Goal: Task Accomplishment & Management: Complete application form

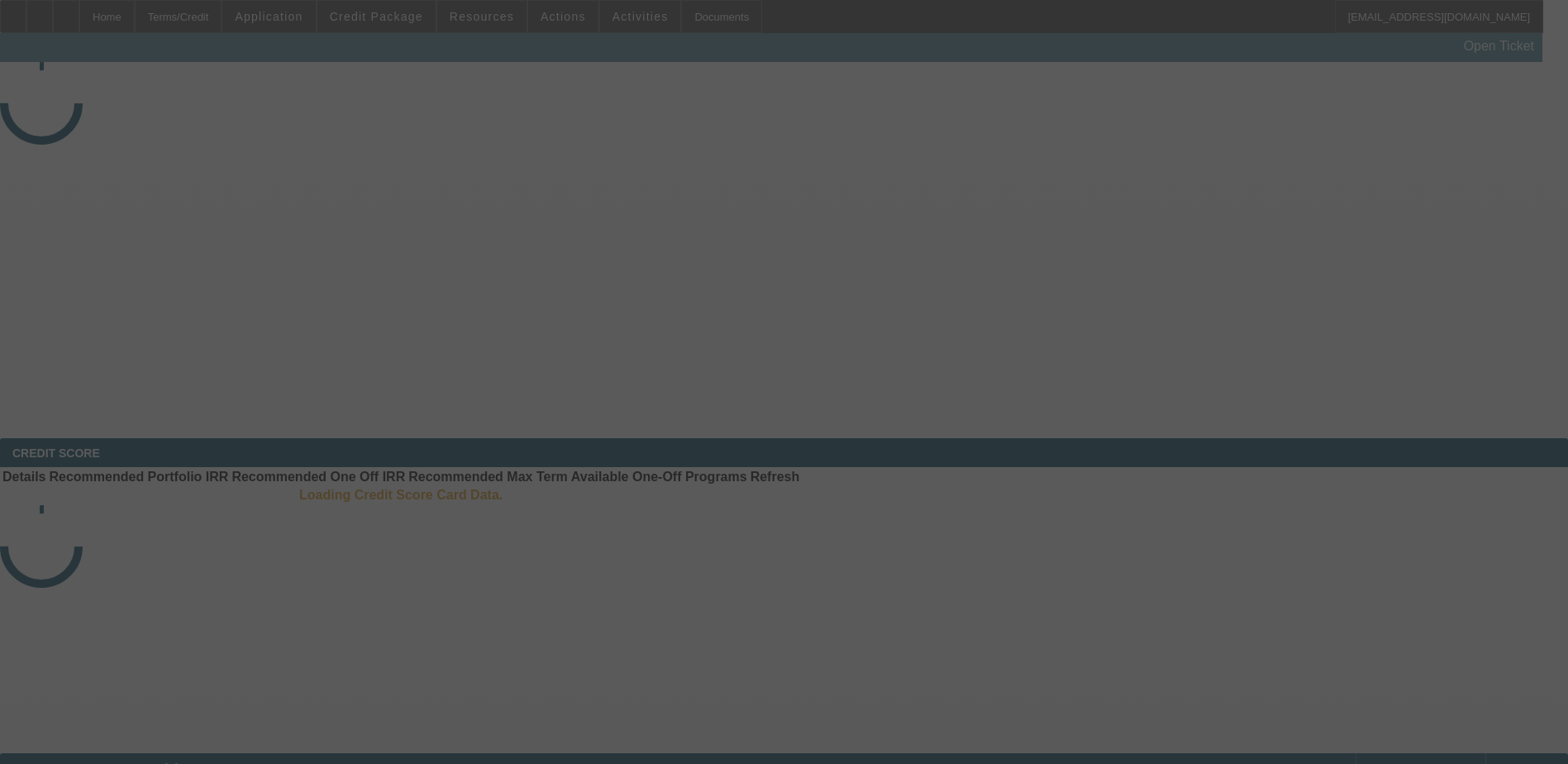
select select "4"
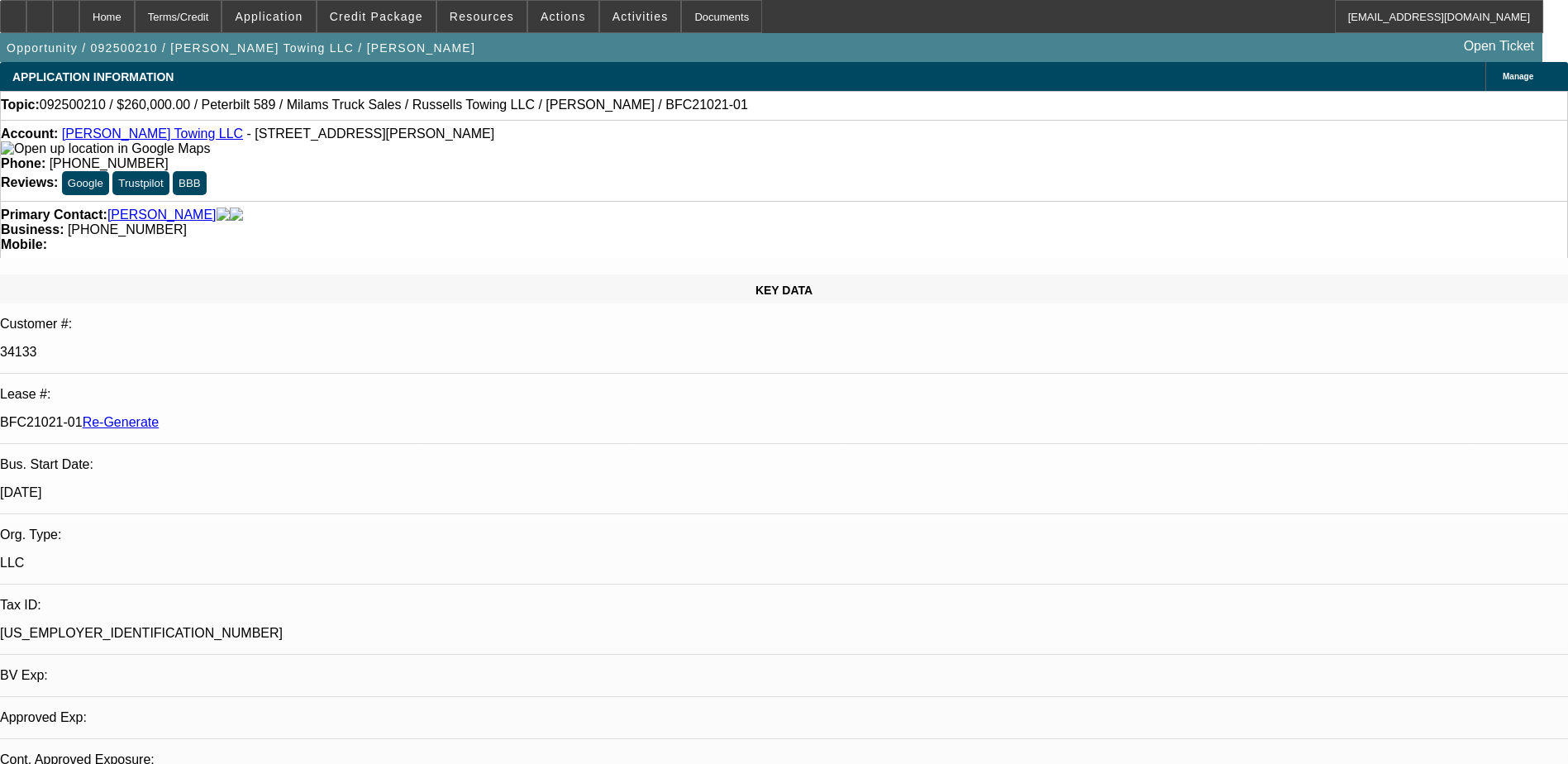
select select "0"
select select "1"
select select "3"
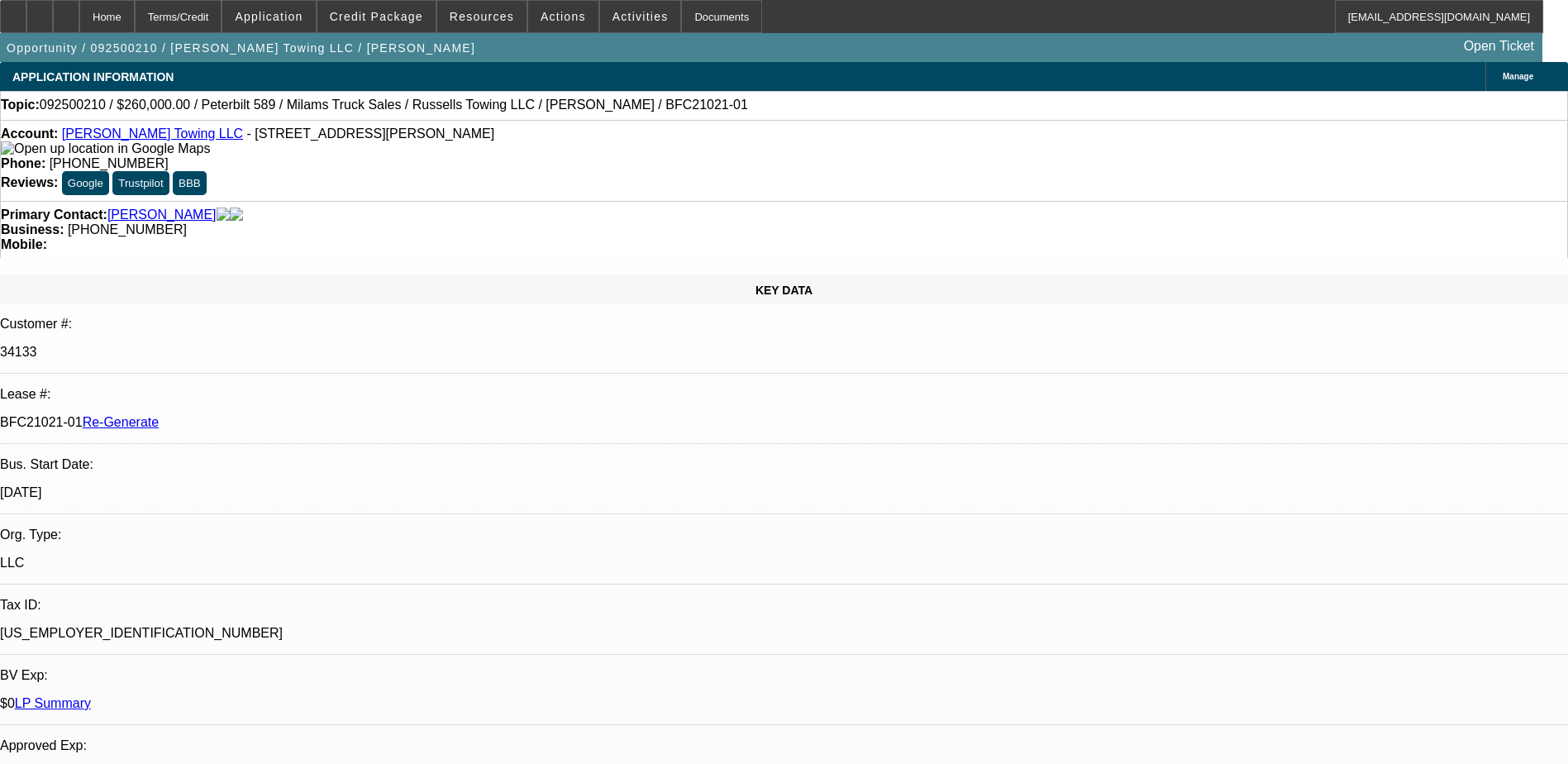
select select "6"
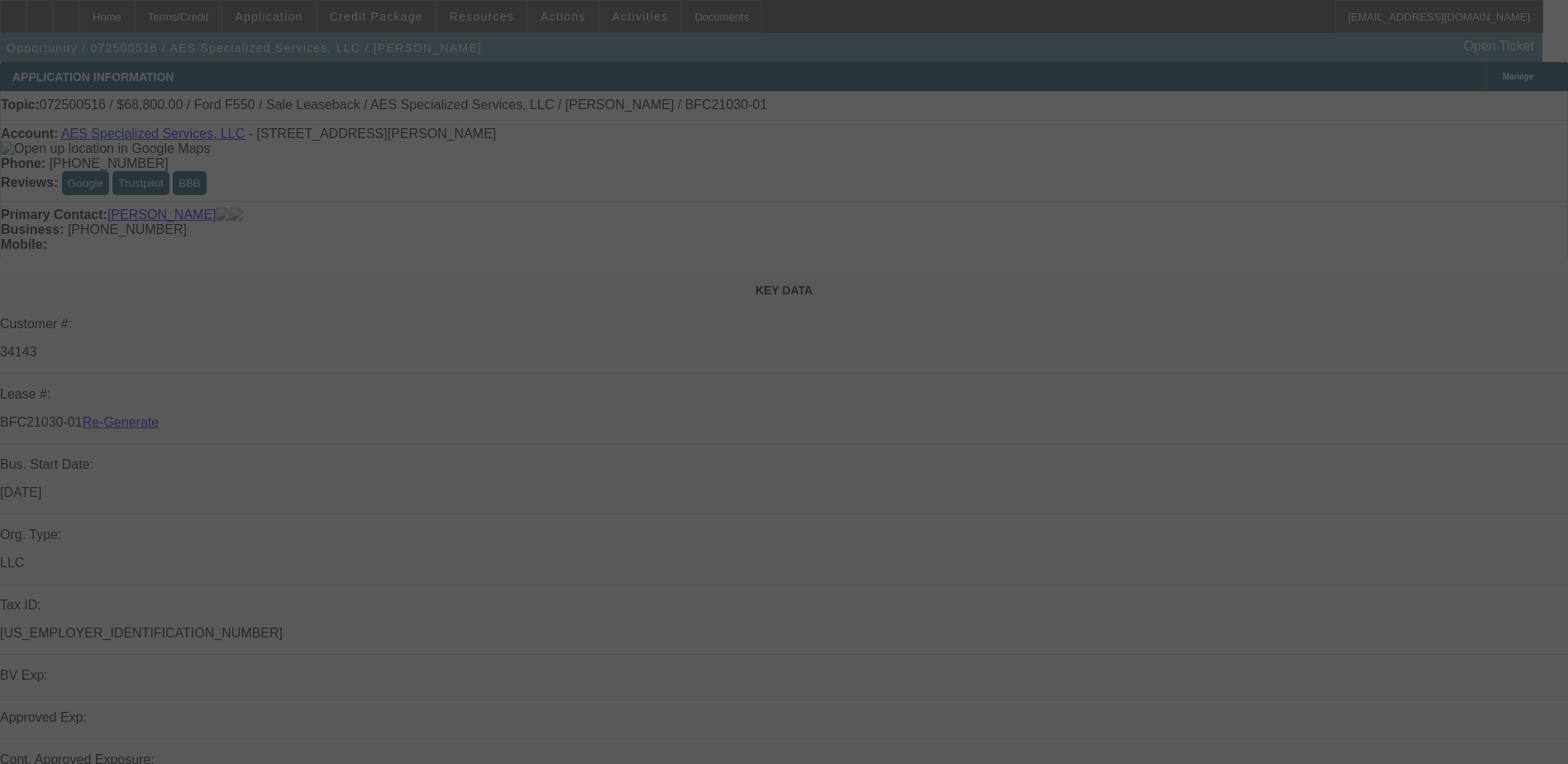
select select "4"
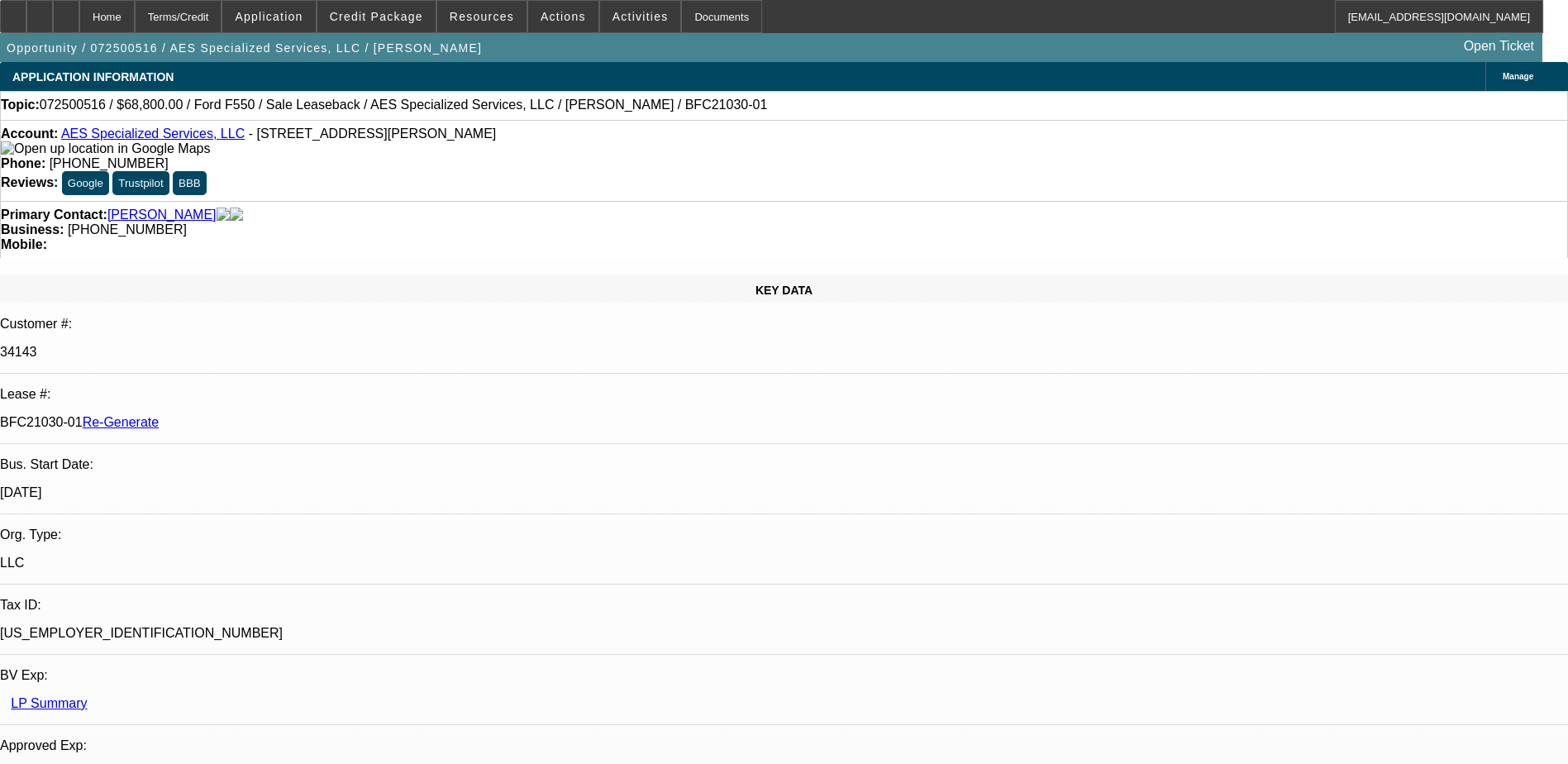
select select "0"
select select "1"
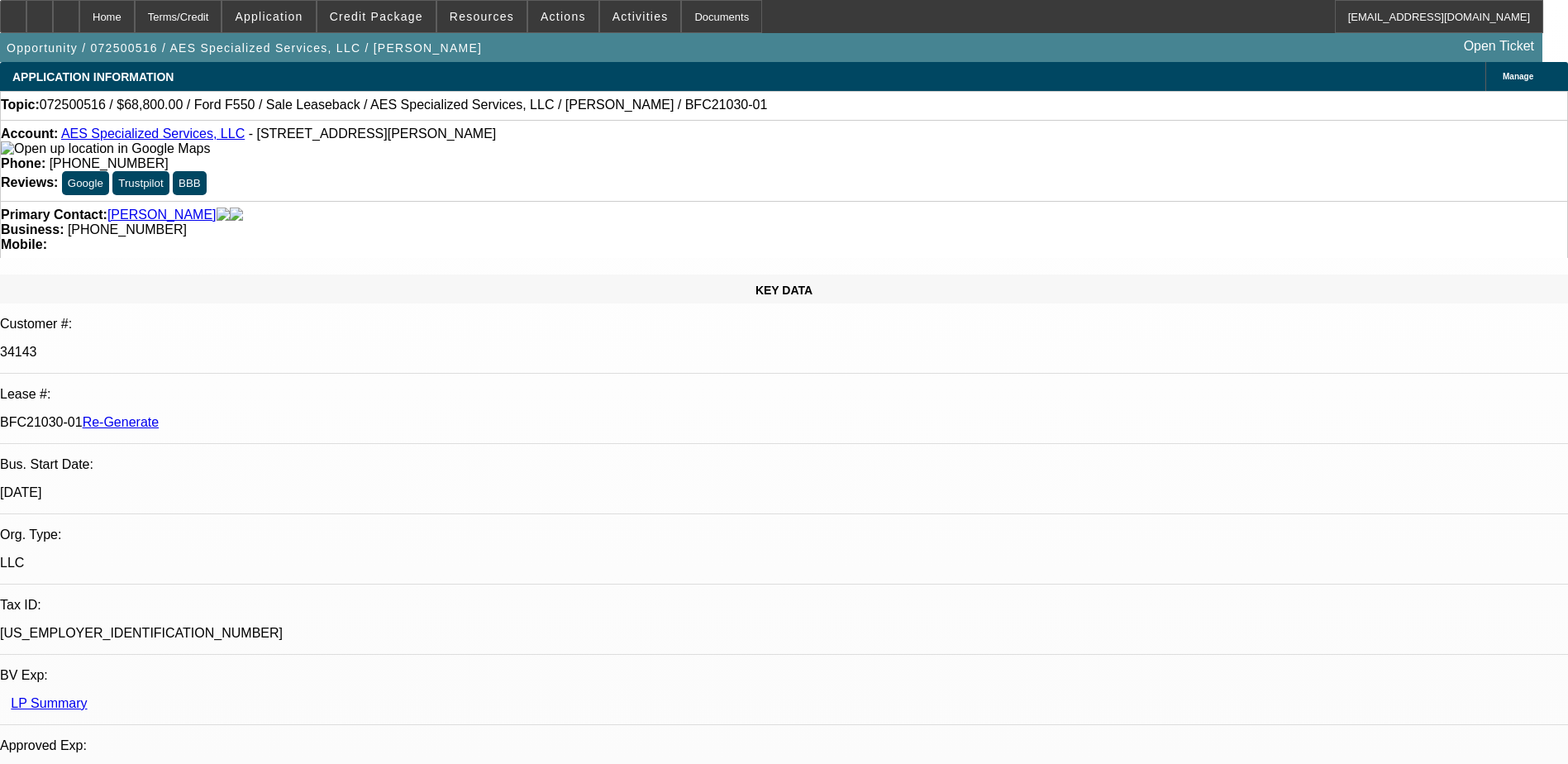
select select "6"
click at [396, 6] on span at bounding box center [377, 17] width 118 height 40
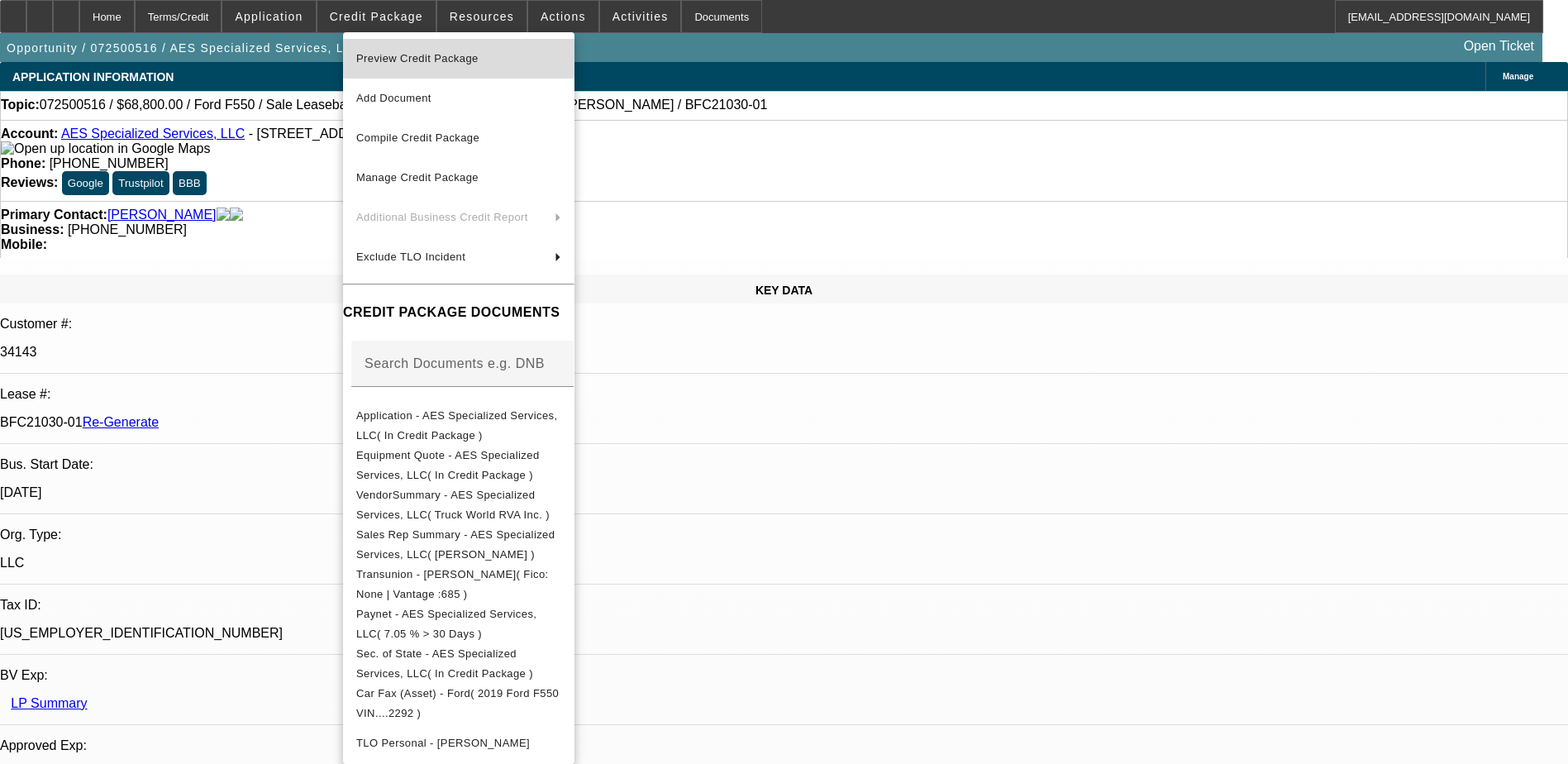
click at [441, 65] on span "Preview Credit Package" at bounding box center [458, 58] width 205 height 20
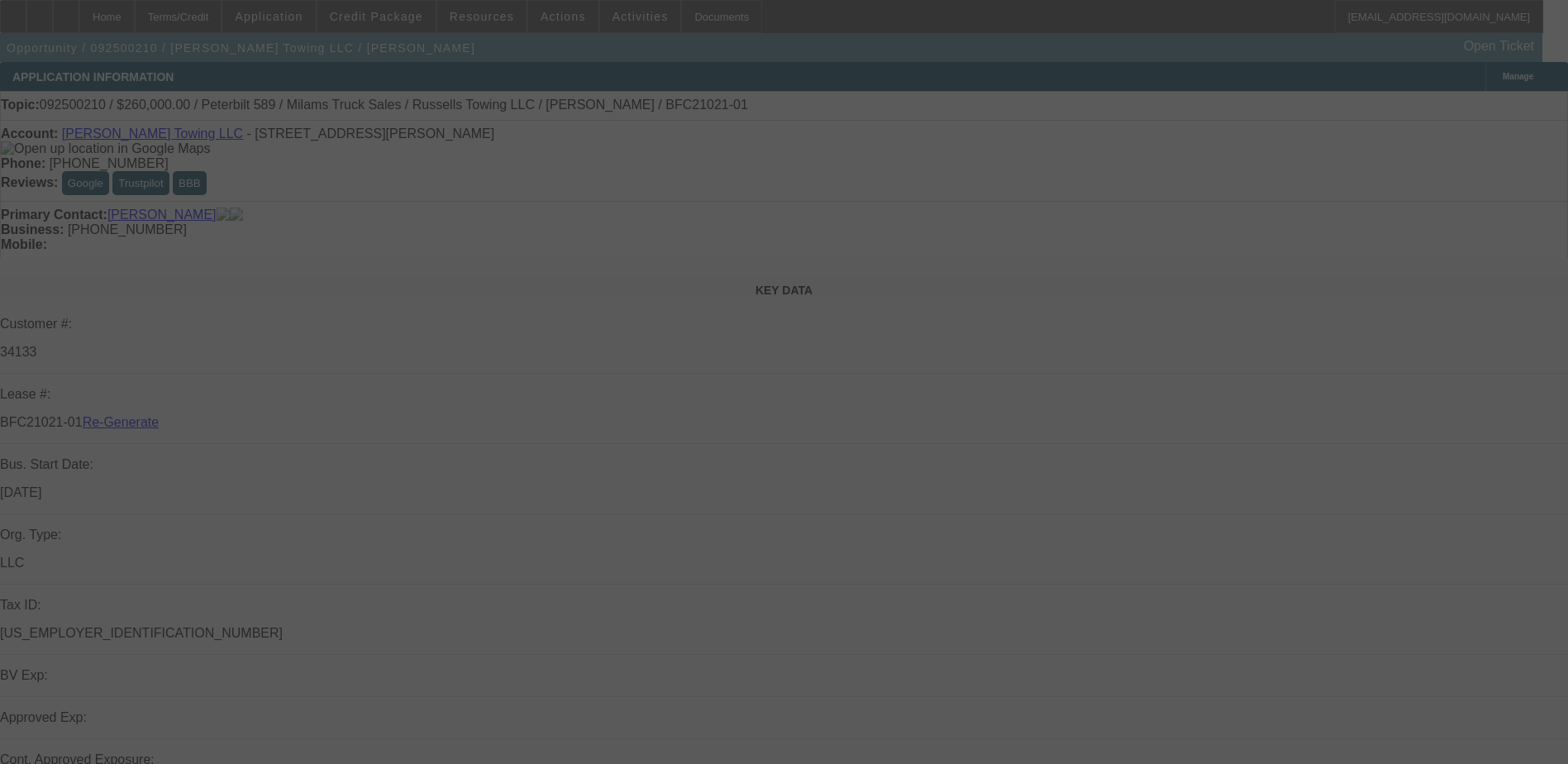
select select "4"
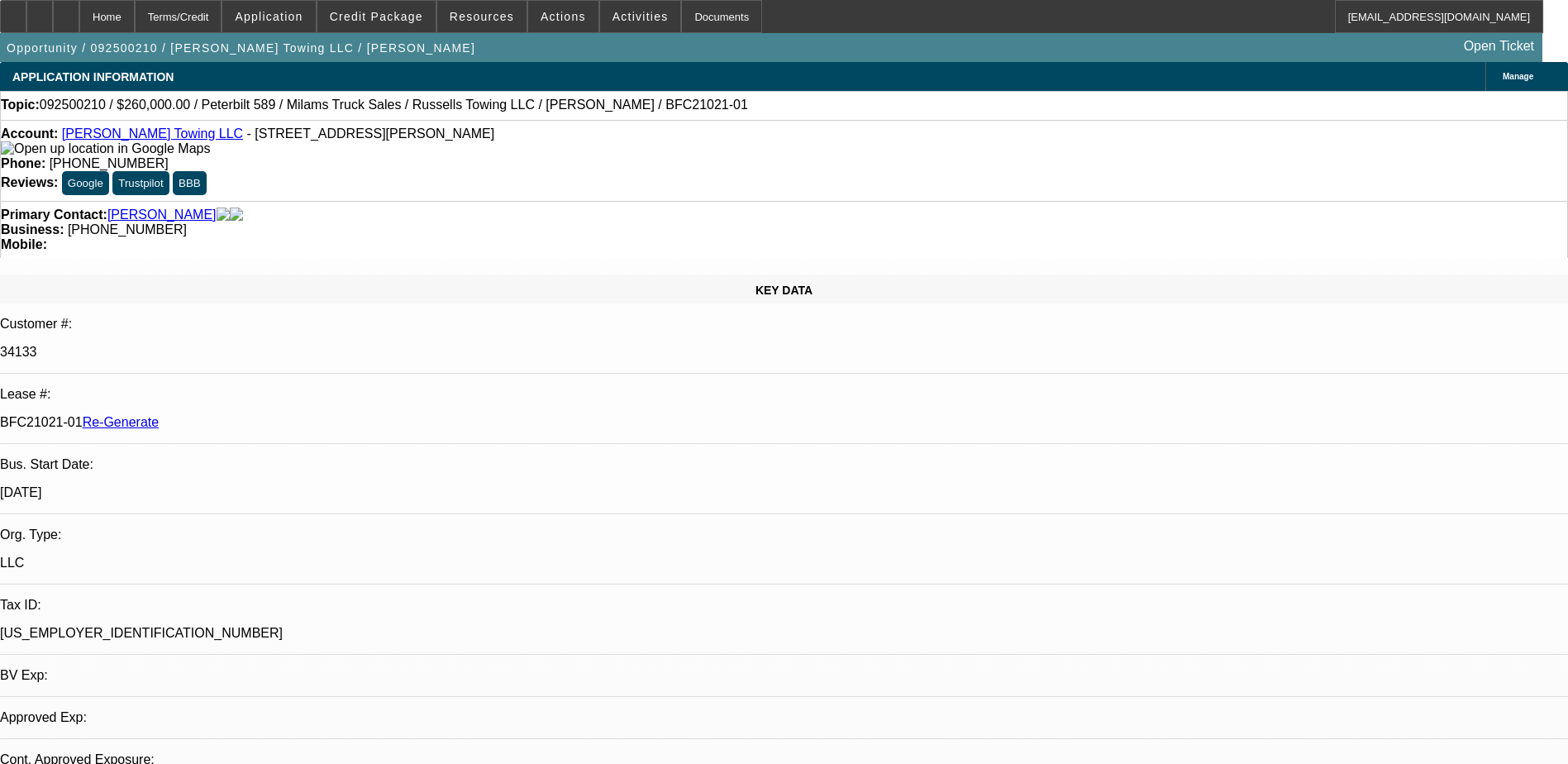
select select "0"
select select "1"
select select "3"
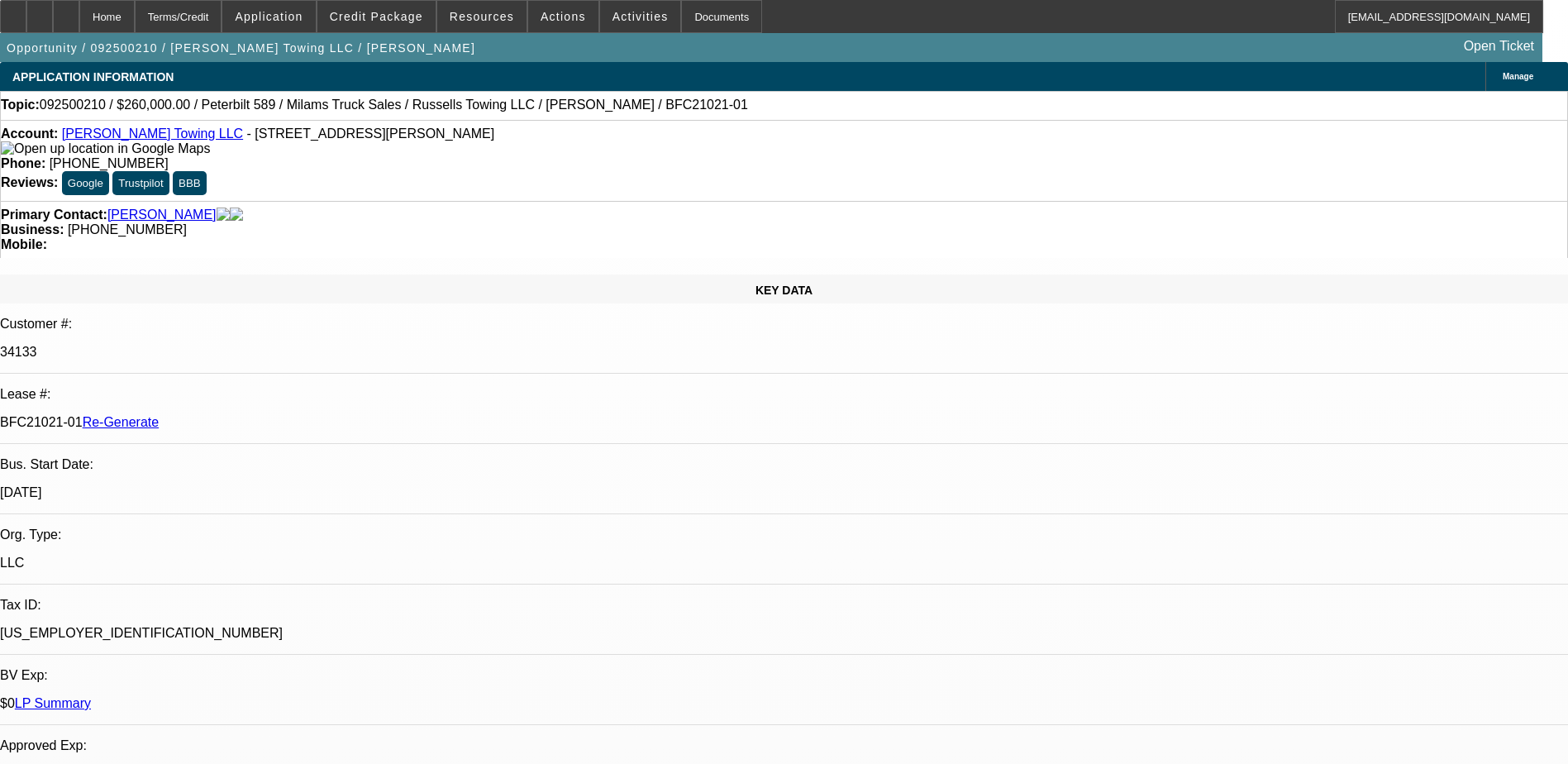
select select "6"
click at [696, 18] on div "Documents" at bounding box center [721, 16] width 81 height 33
click at [753, 88] on div "APPLICATION INFORMATION Manage" at bounding box center [784, 76] width 1568 height 29
drag, startPoint x: 197, startPoint y: 281, endPoint x: 262, endPoint y: 285, distance: 65.1
click at [262, 415] on p "BFC21021-01 Re-Generate" at bounding box center [784, 422] width 1568 height 15
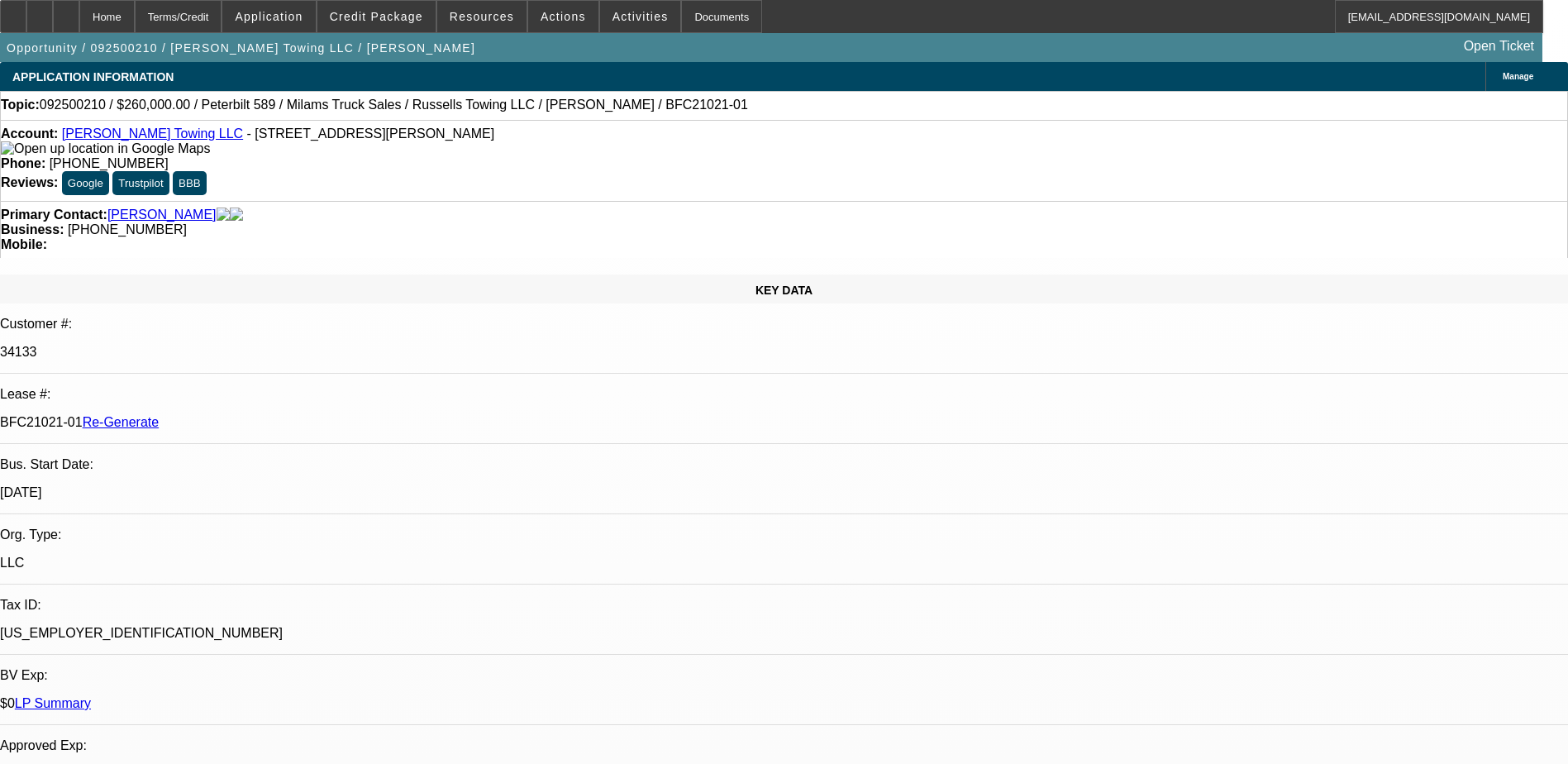
copy p "BFC21021-01"
click at [558, 21] on span "Actions" at bounding box center [563, 16] width 46 height 13
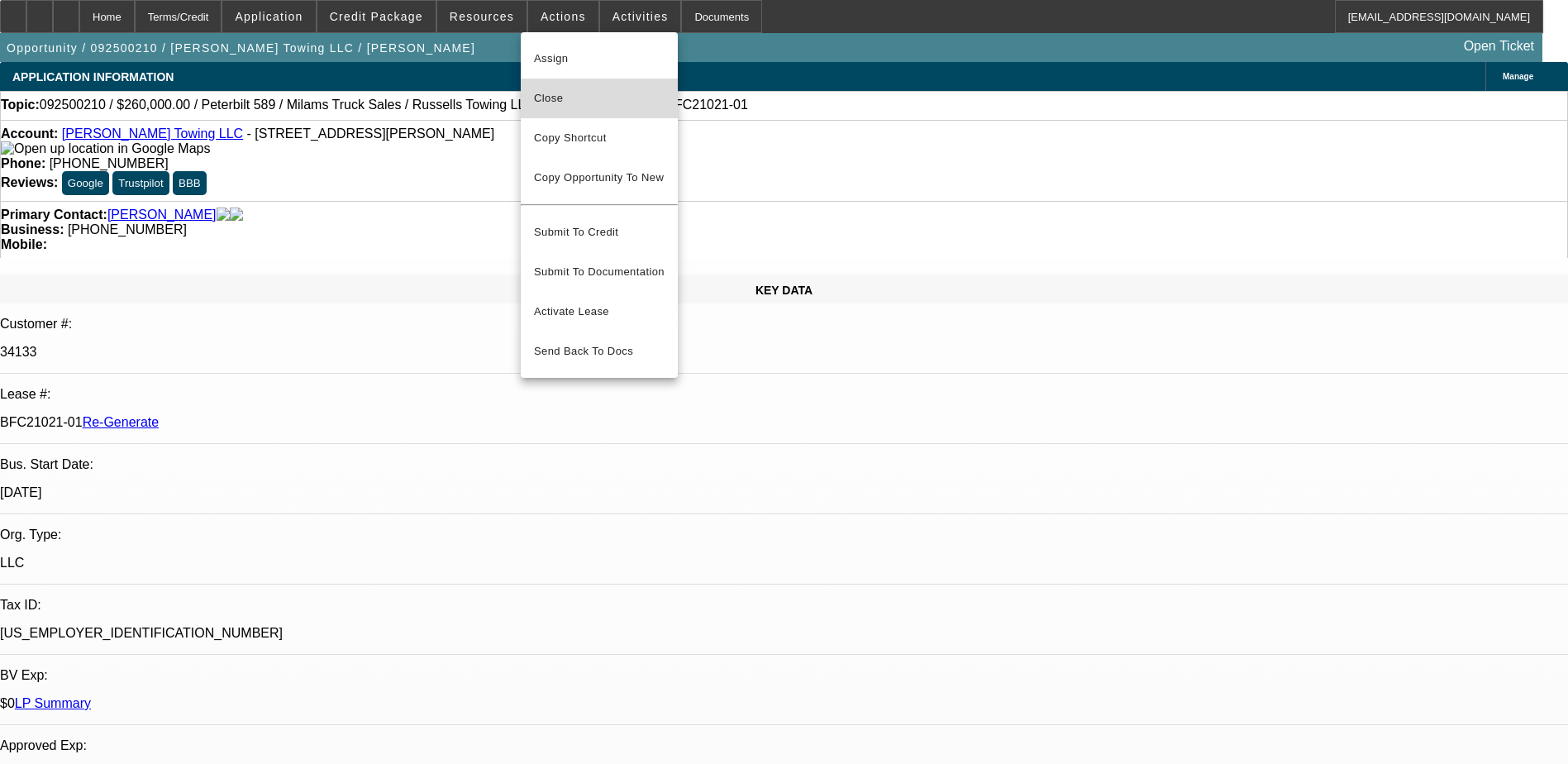
click at [550, 106] on span "Close" at bounding box center [598, 98] width 130 height 20
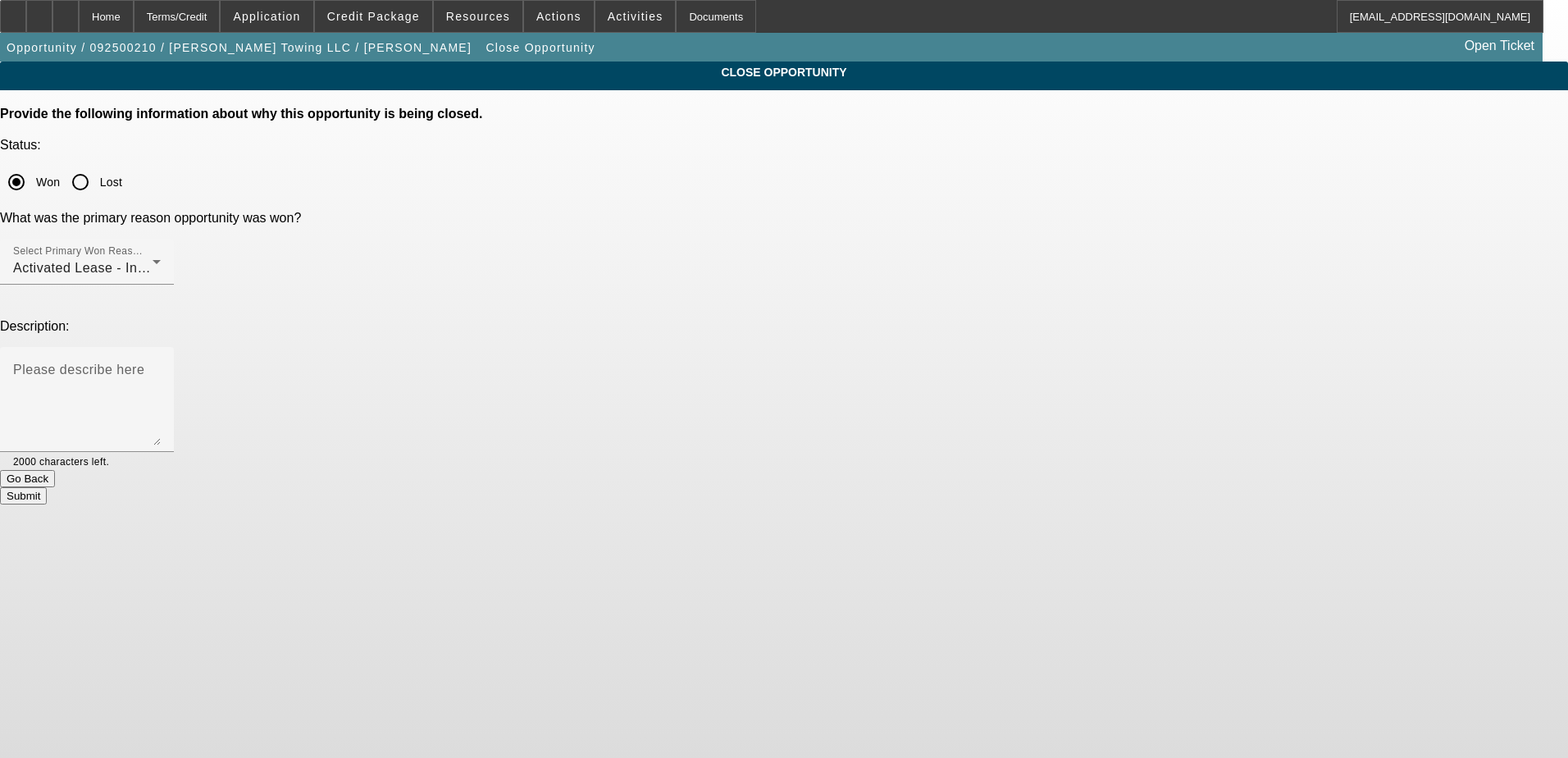
click at [47, 487] on button "Submit" at bounding box center [24, 496] width 47 height 17
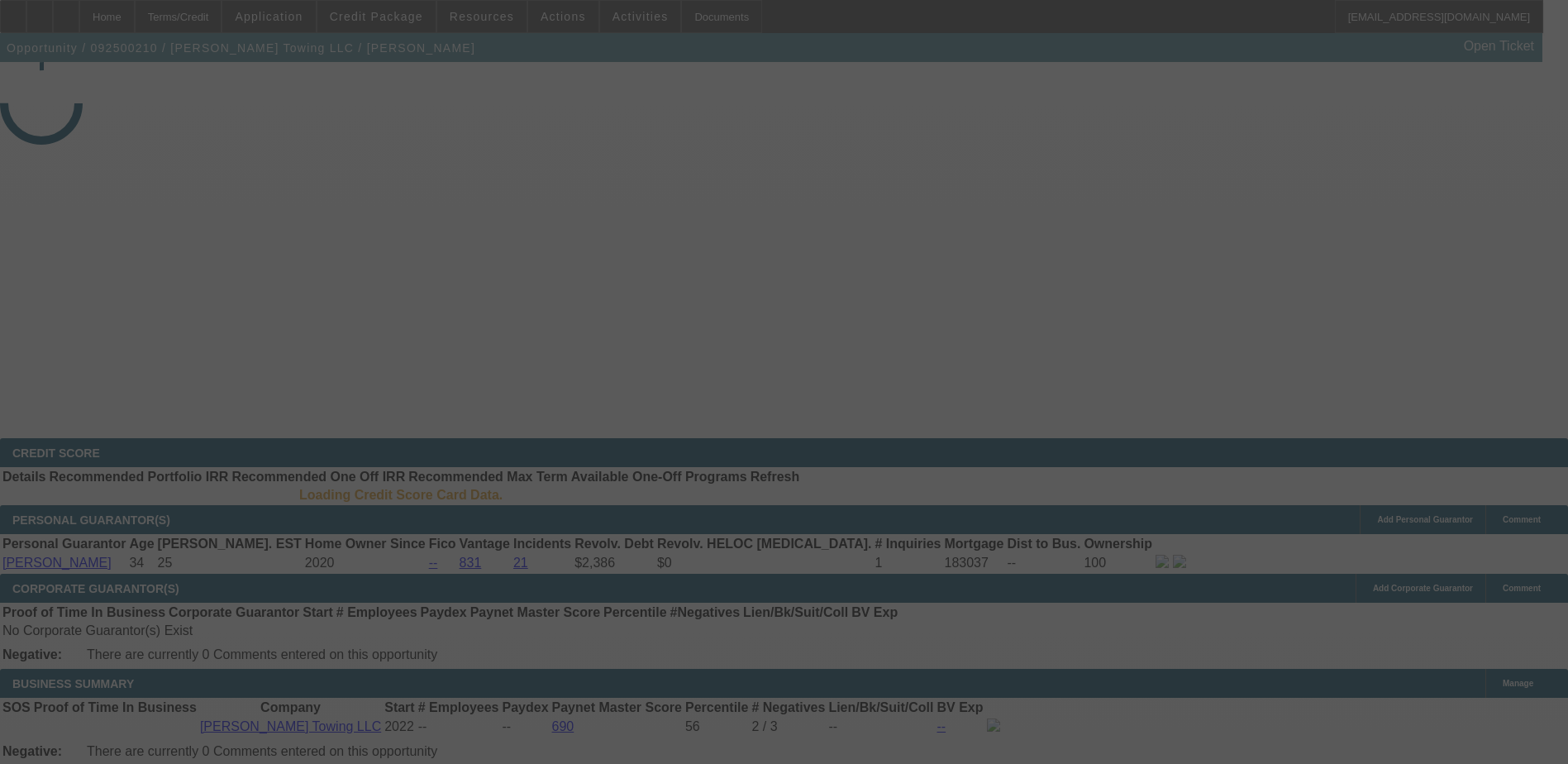
select select "4"
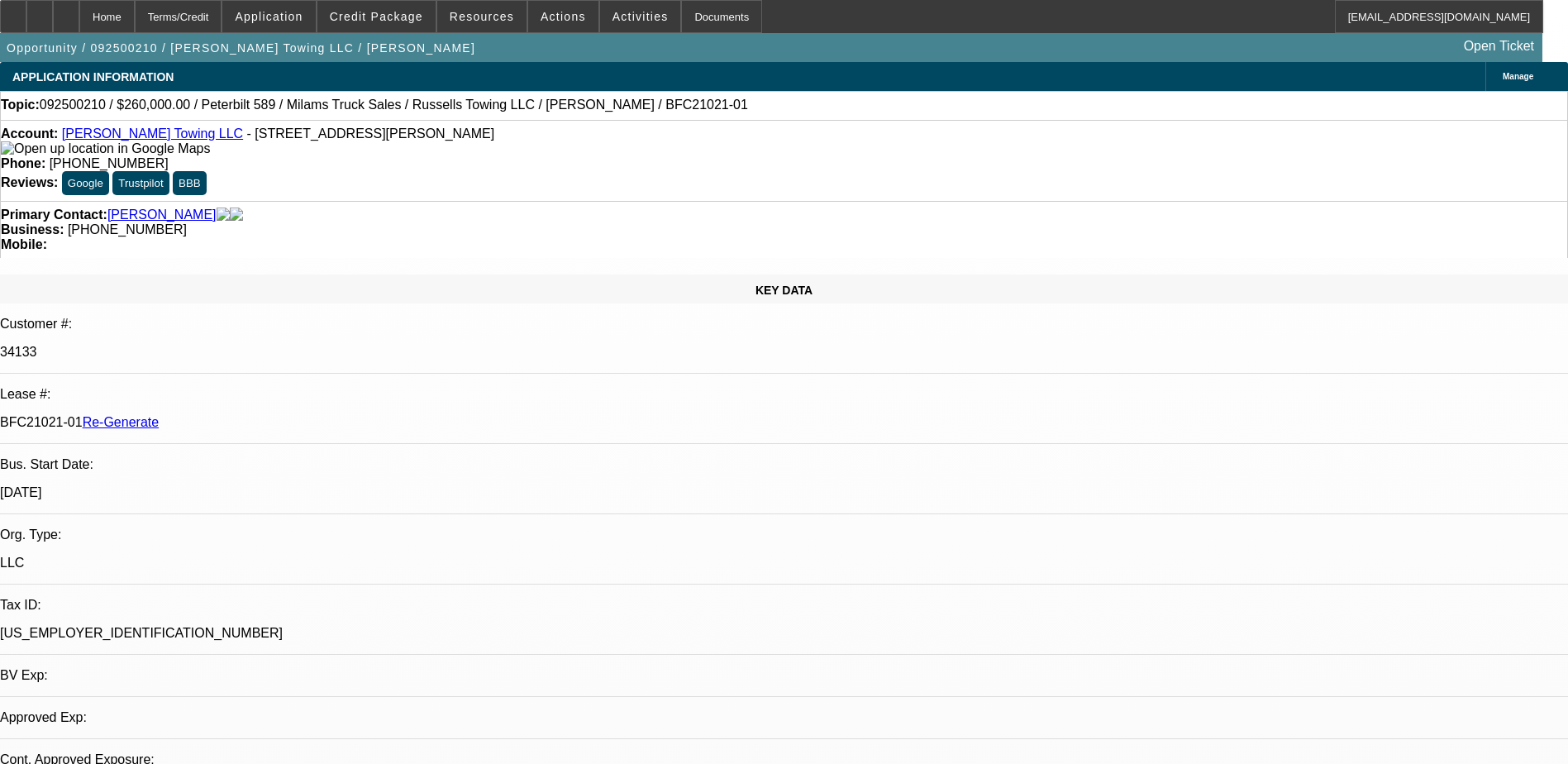
select select "0"
select select "1"
select select "3"
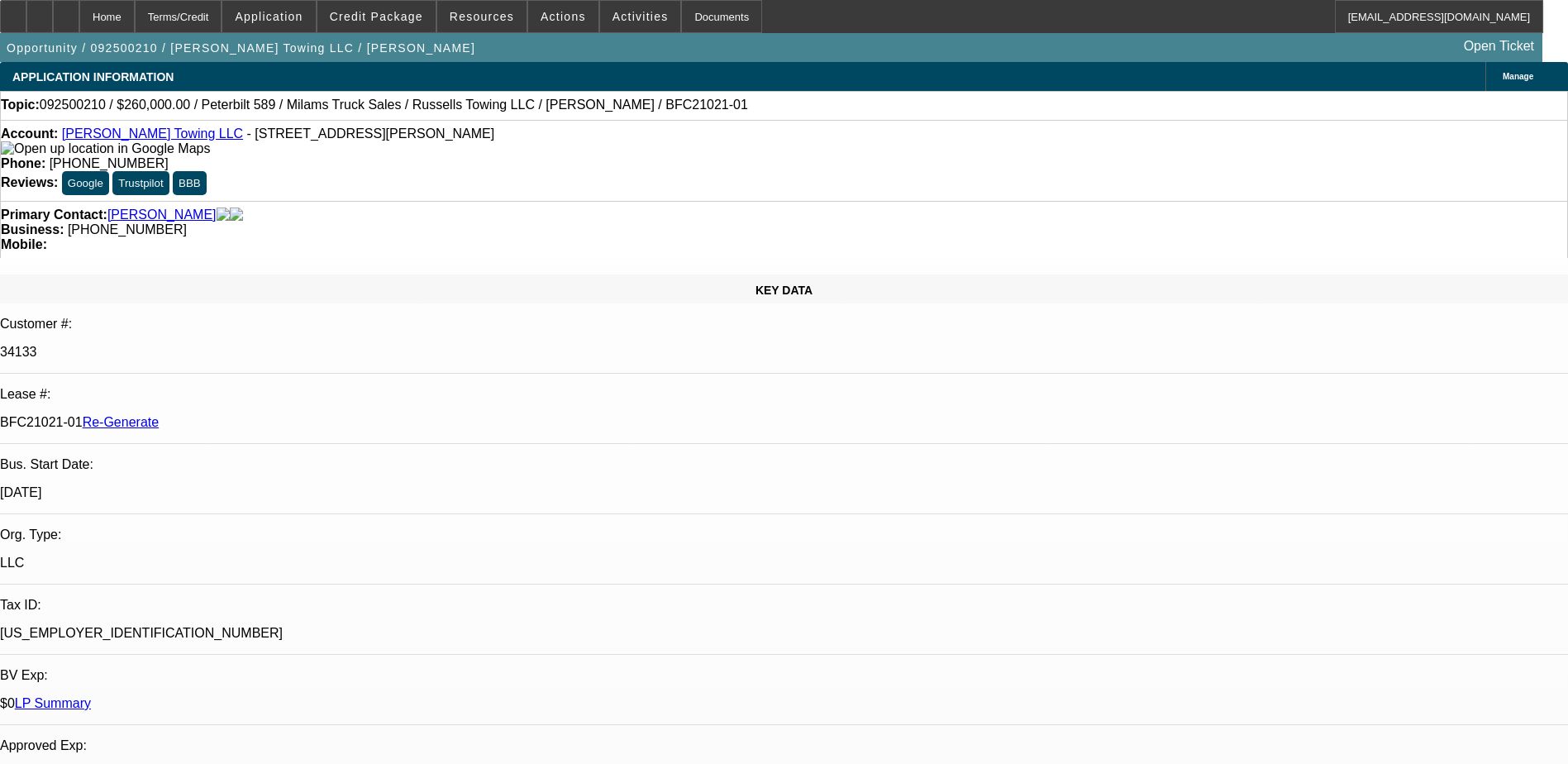
select select "6"
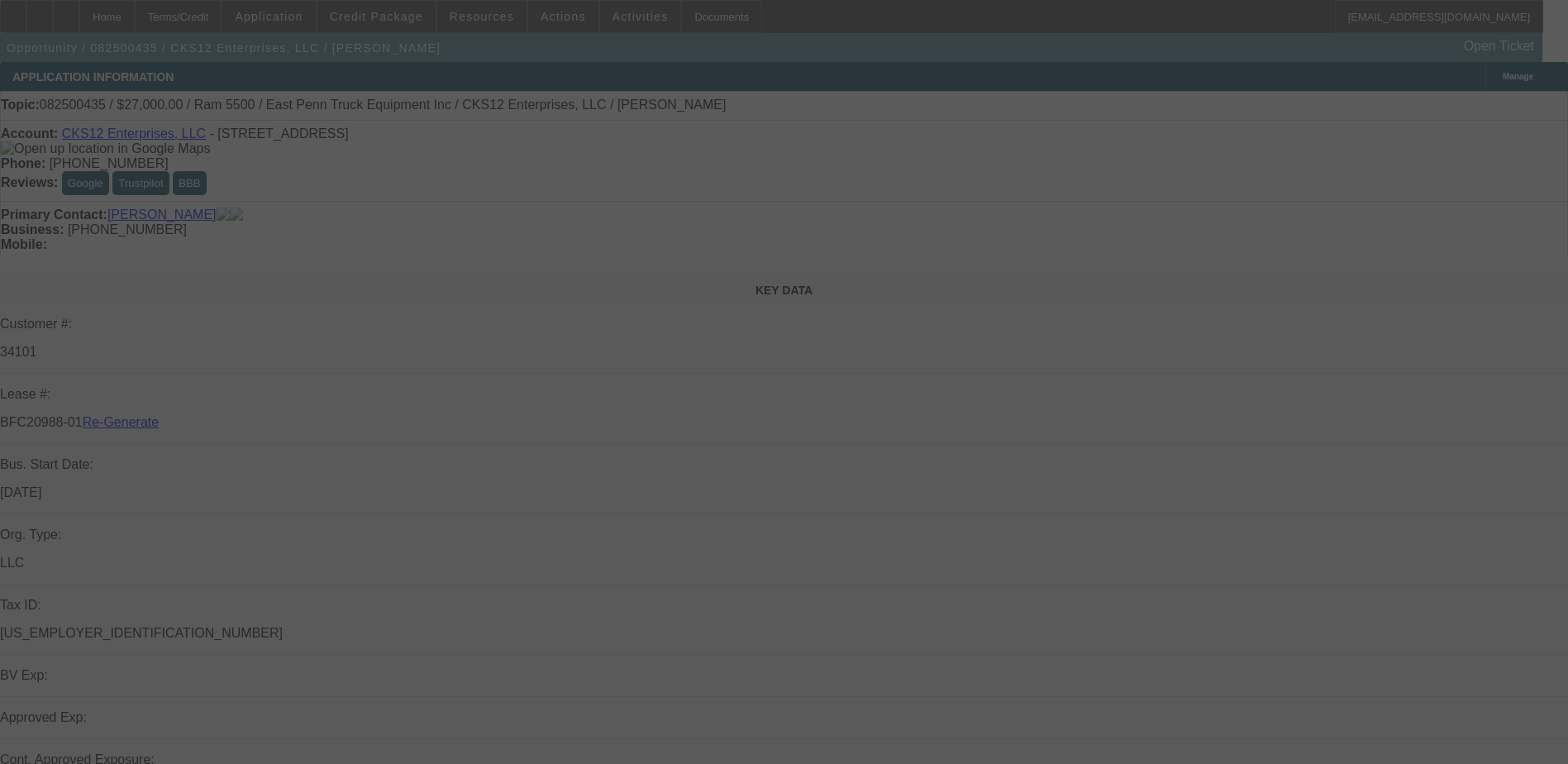
select select "4"
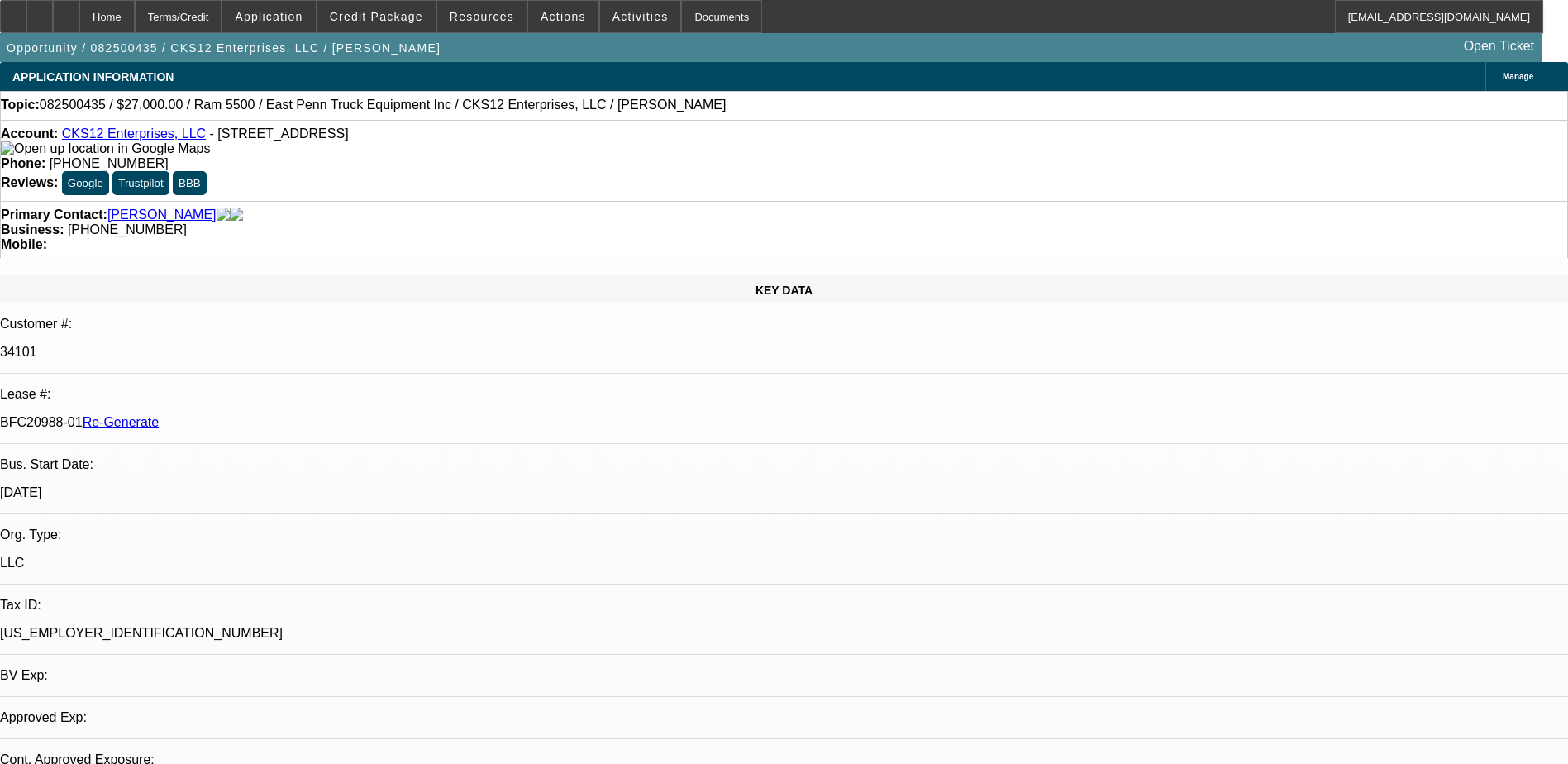
select select "0"
select select "2"
select select "0.1"
select select "1"
select select "2"
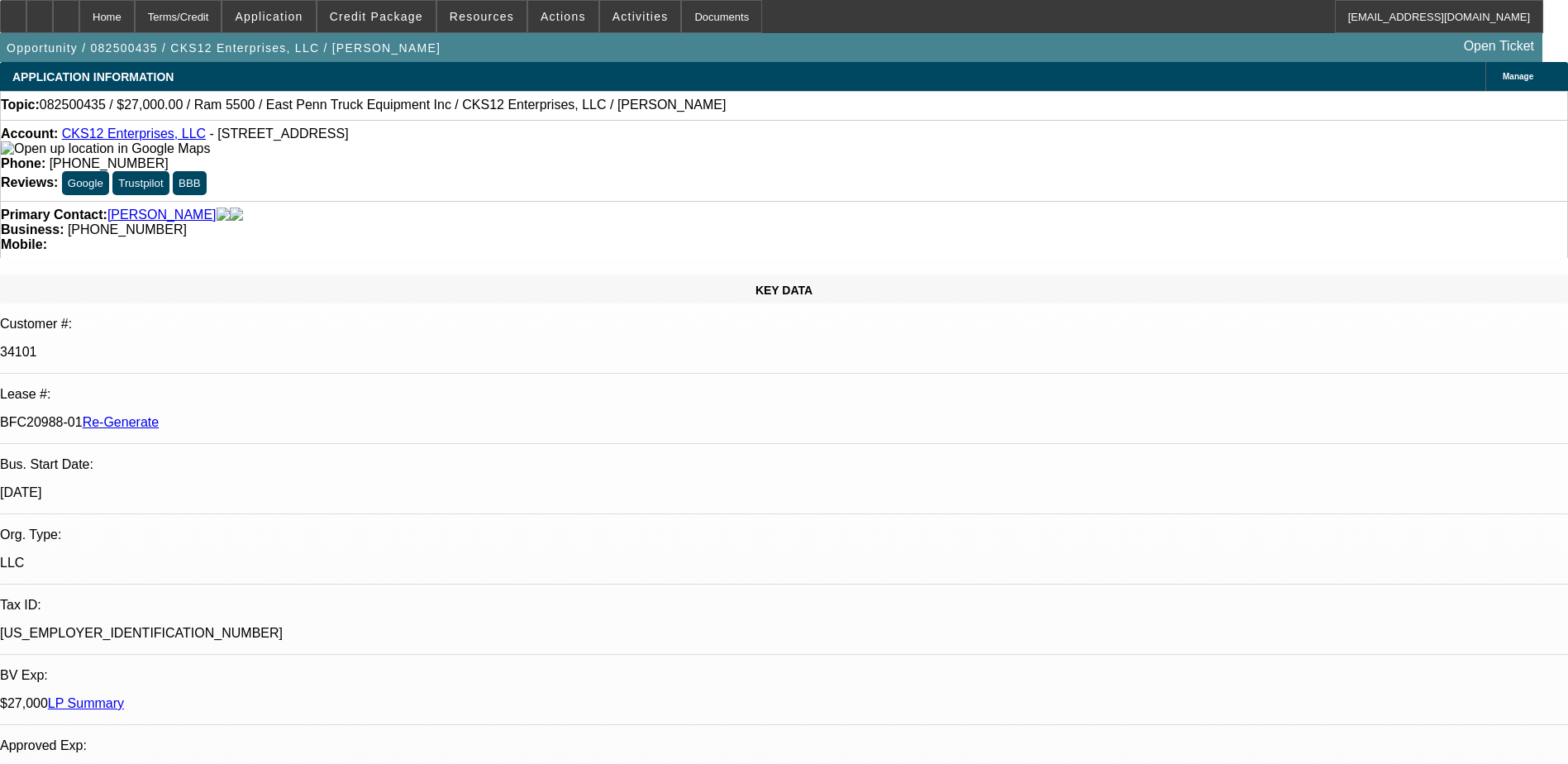
select select "4"
click at [698, 23] on div "Documents" at bounding box center [721, 16] width 81 height 33
click at [211, 415] on p "BFC20988-01 Re-Generate" at bounding box center [784, 422] width 1568 height 15
copy p "BFC20988"
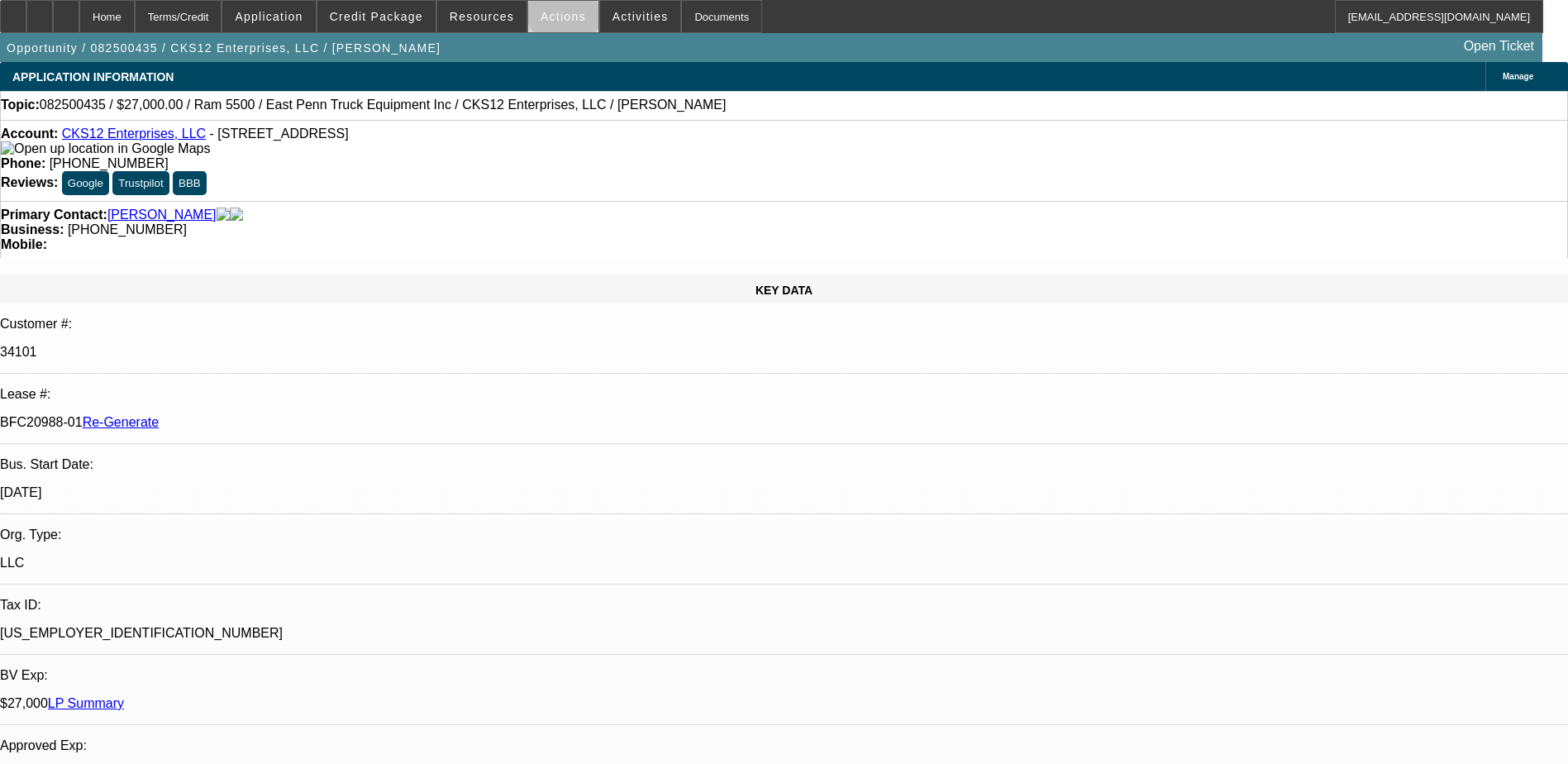
click at [558, 9] on span at bounding box center [563, 17] width 70 height 40
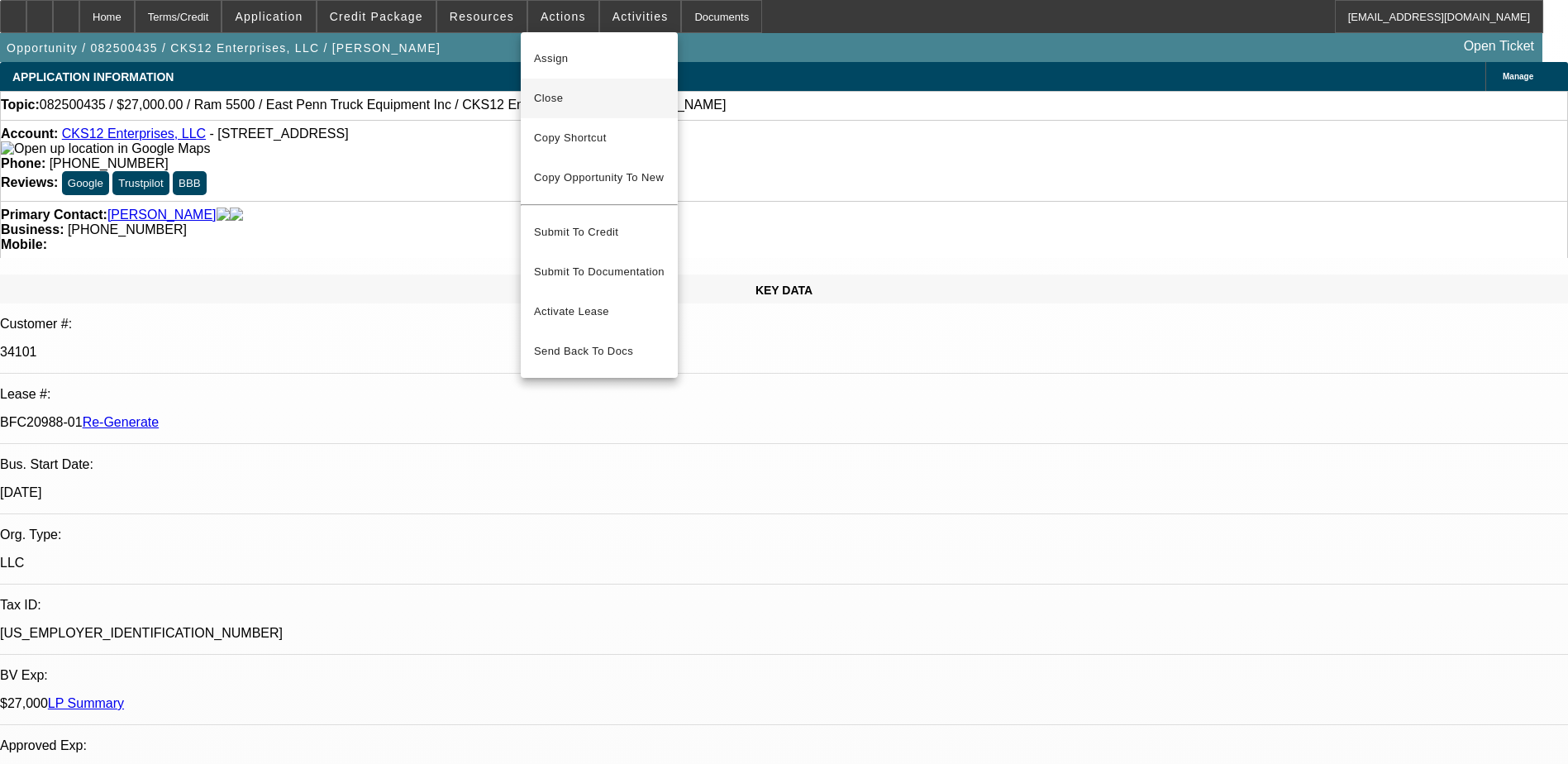
click at [554, 105] on span "Close" at bounding box center [598, 98] width 130 height 20
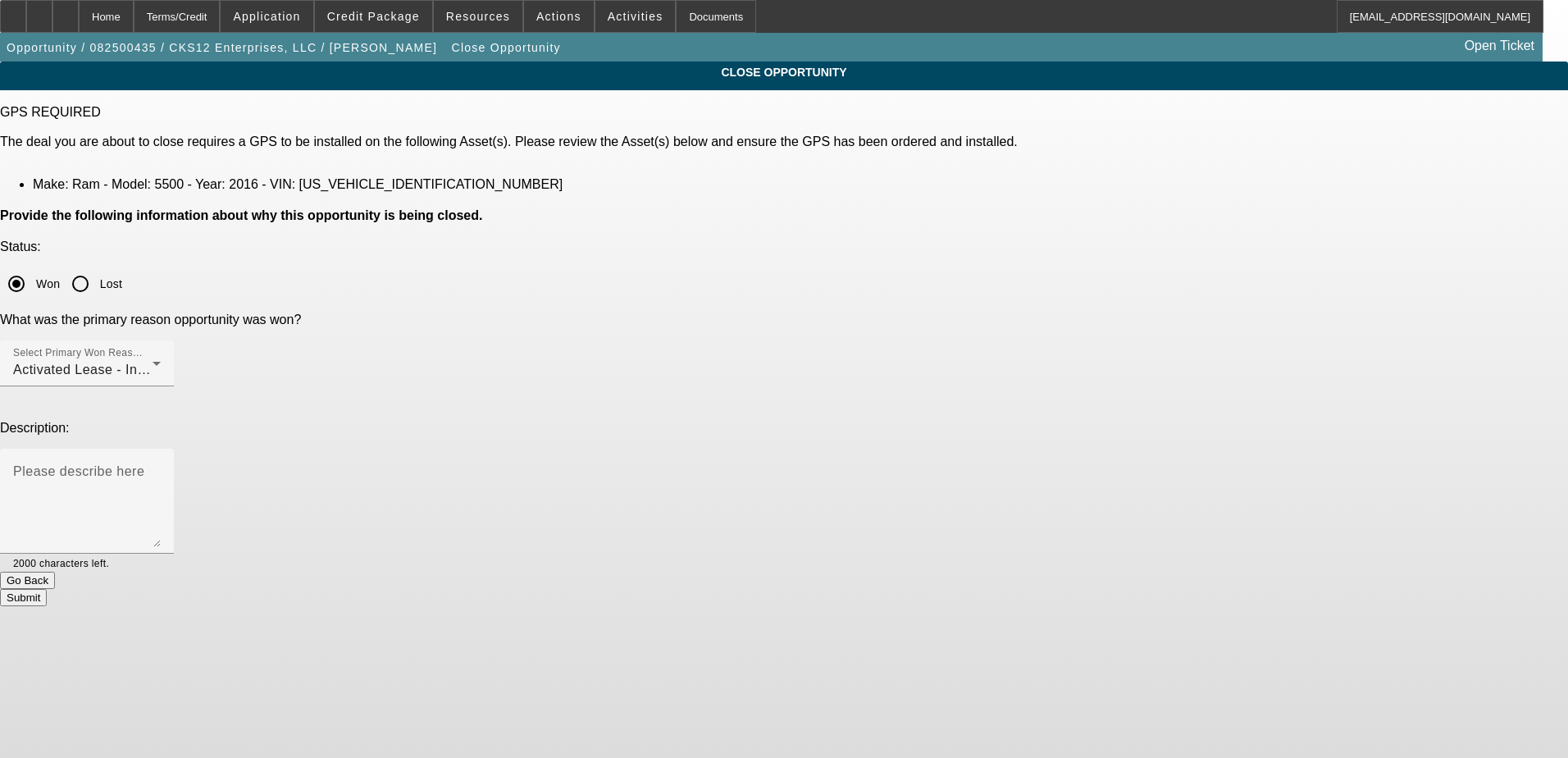
click at [47, 589] on button "Submit" at bounding box center [24, 598] width 47 height 17
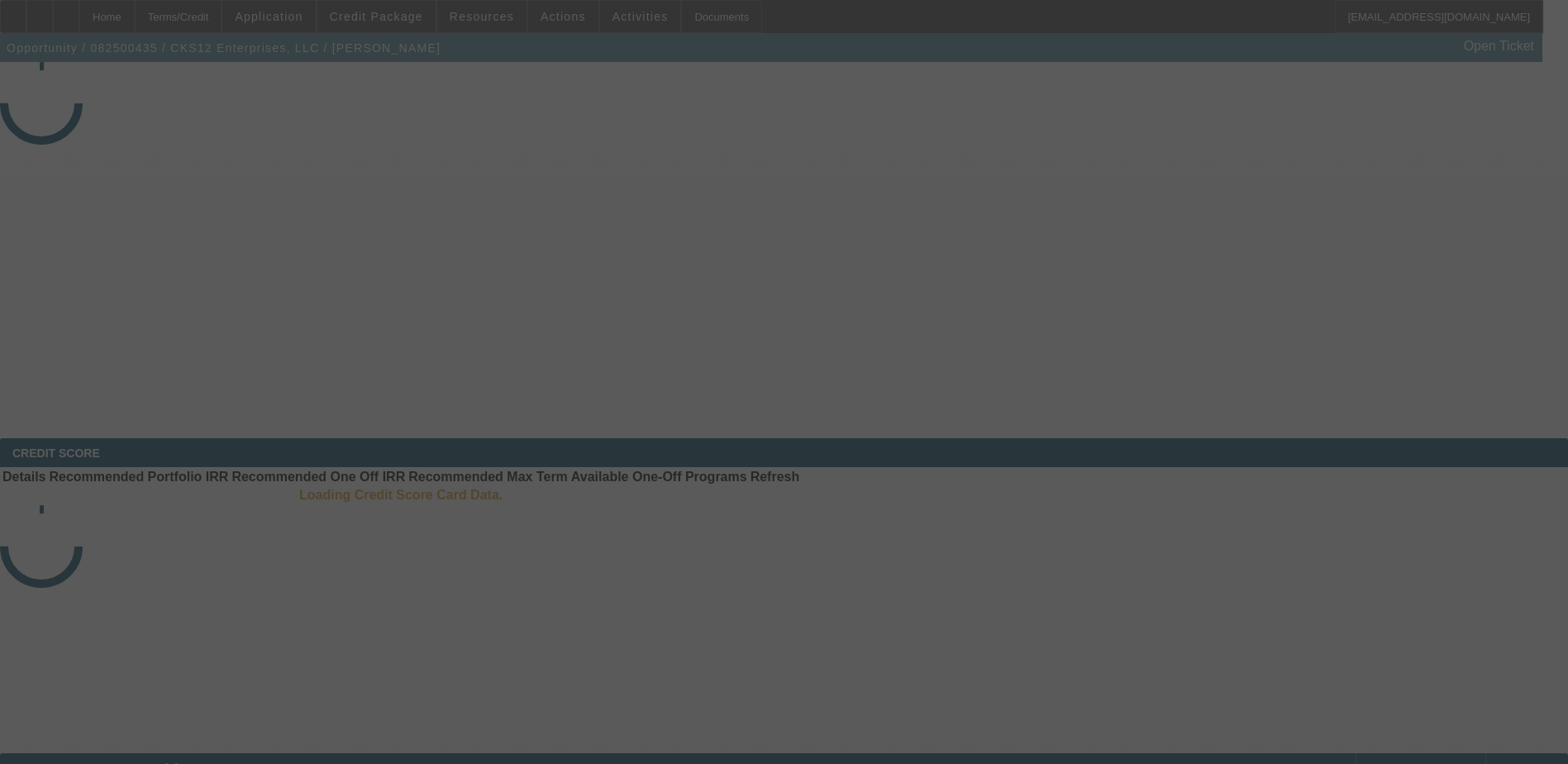
select select "4"
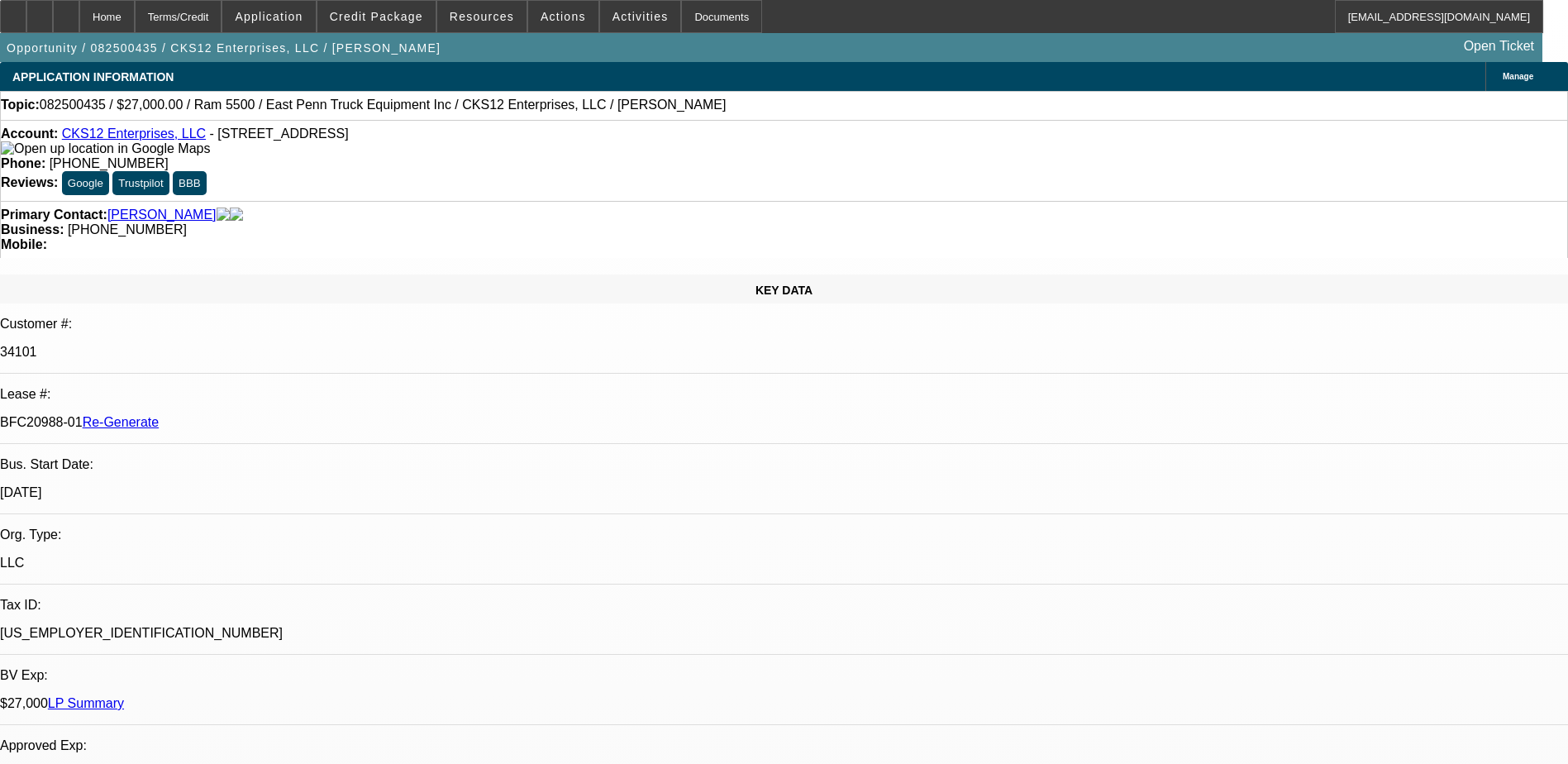
select select "0"
select select "2"
select select "0.1"
select select "1"
select select "2"
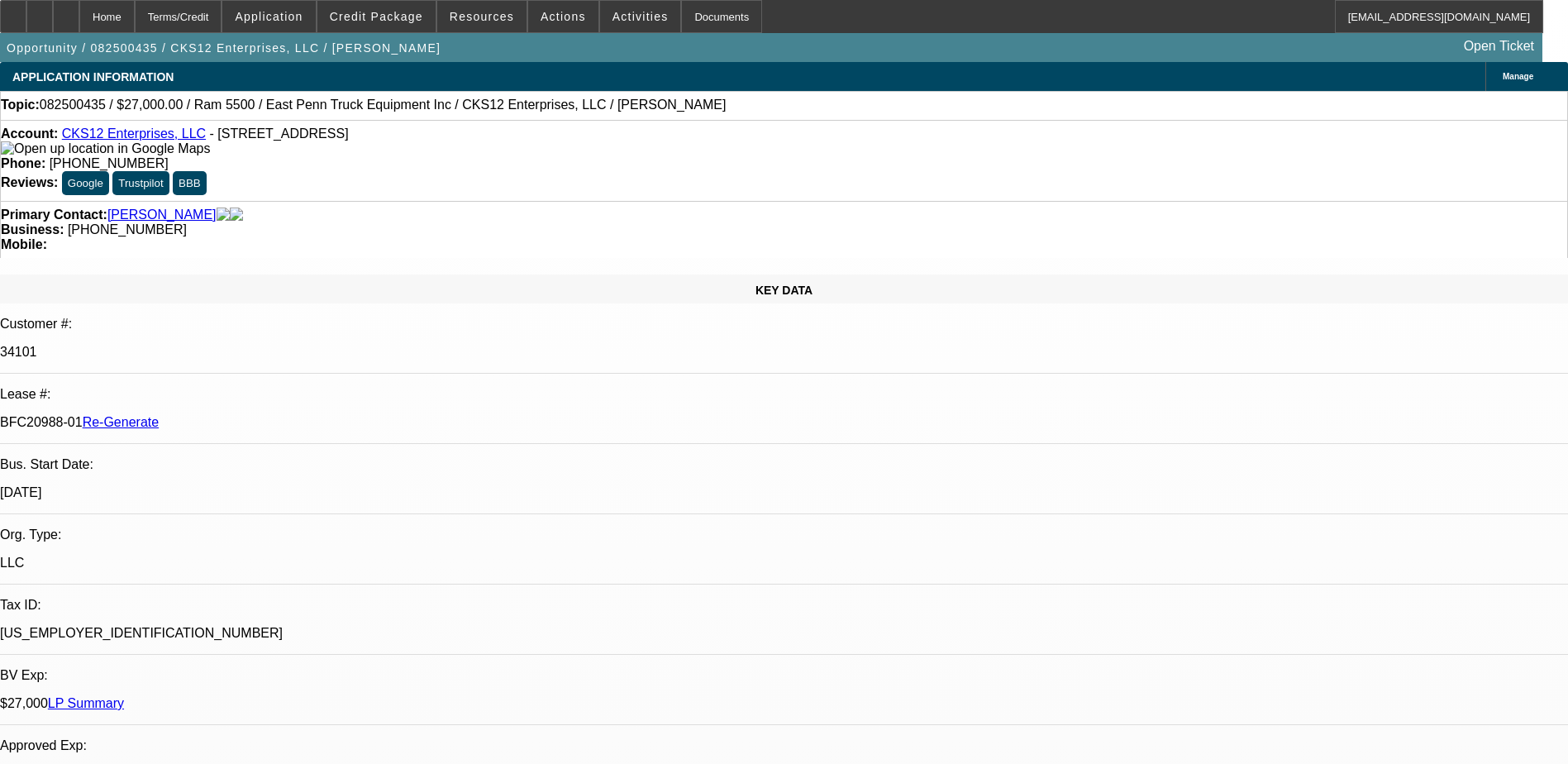
select select "4"
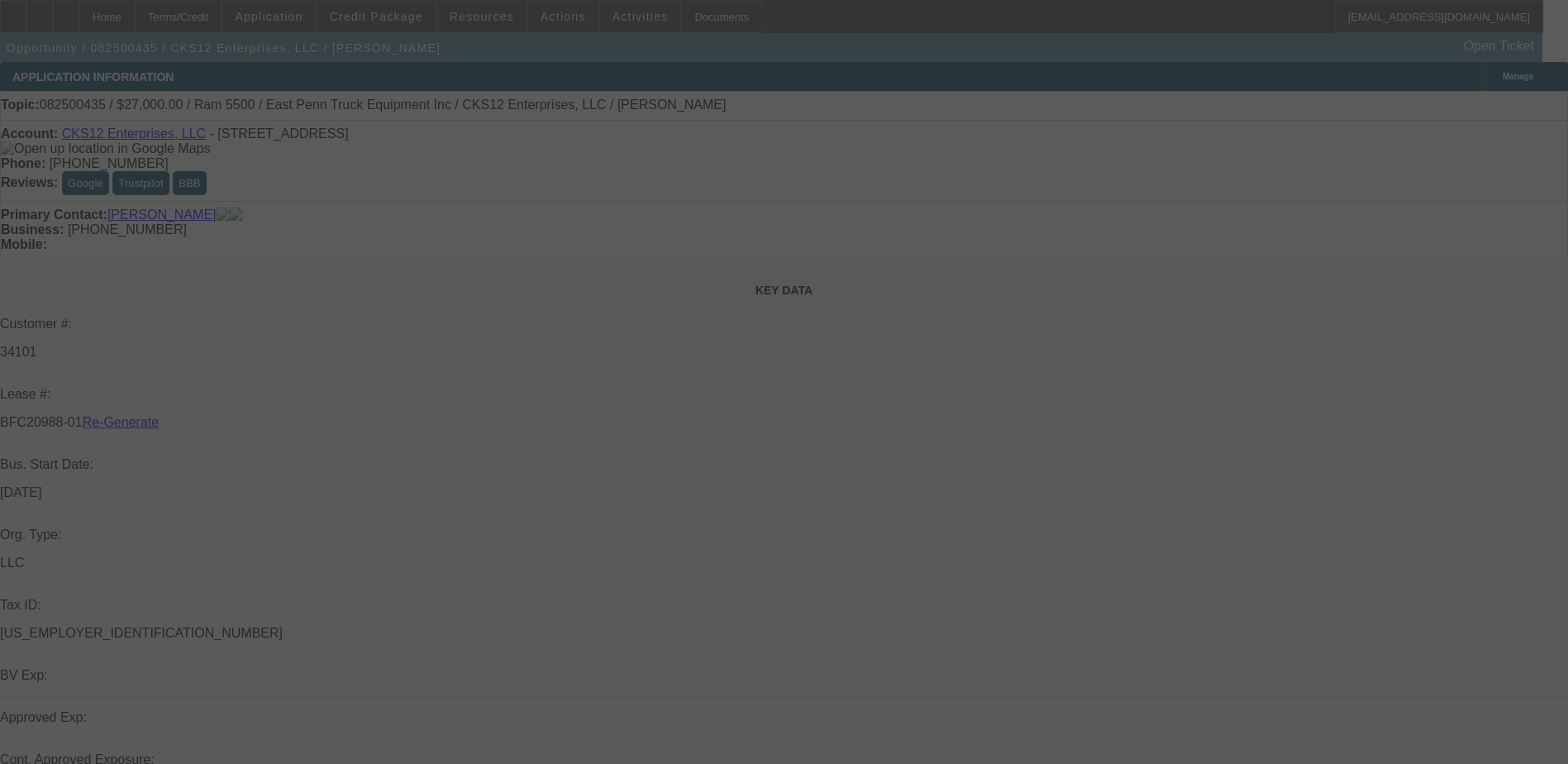
select select "4"
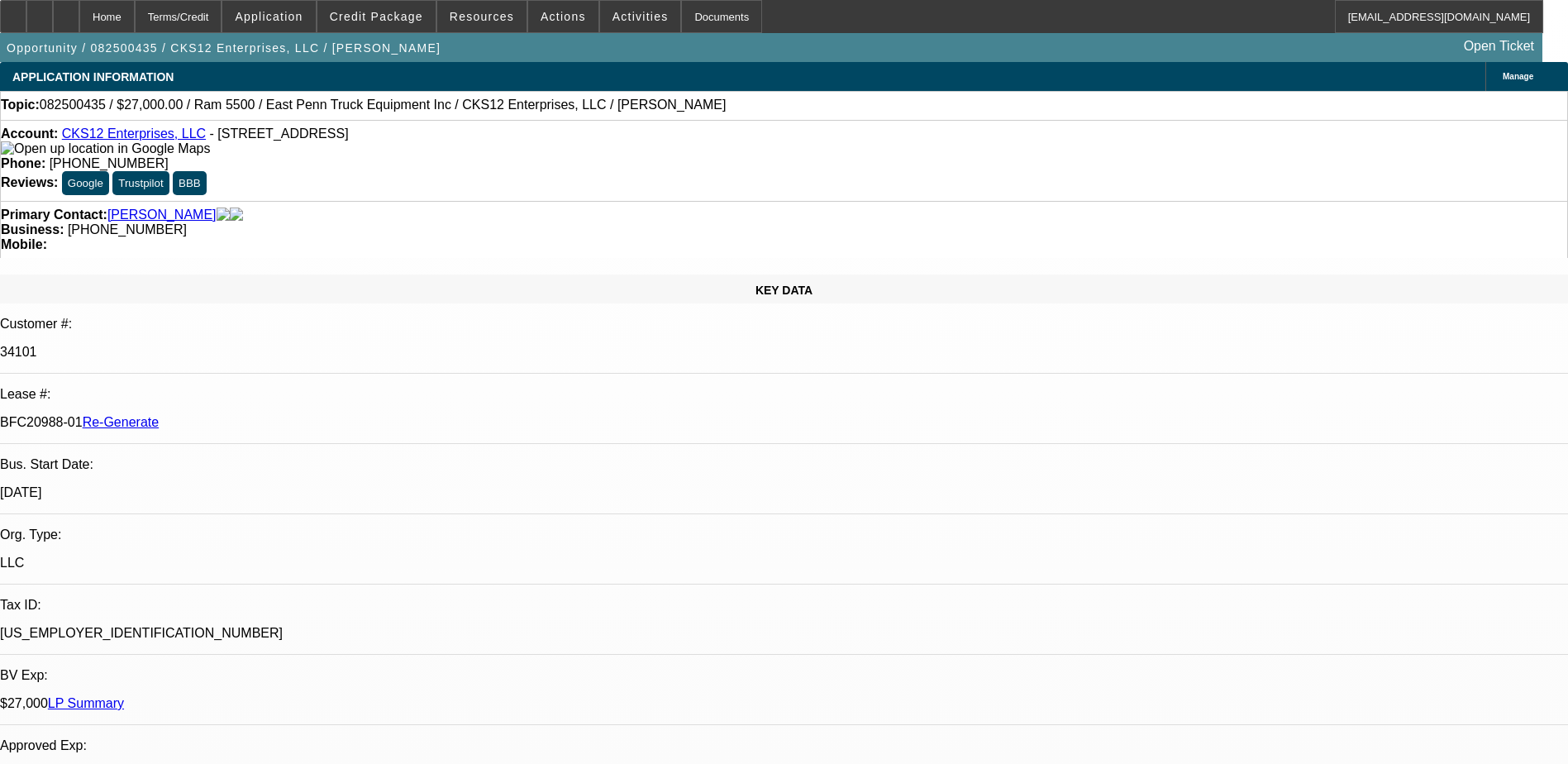
select select "0"
select select "2"
select select "0.1"
select select "1"
select select "2"
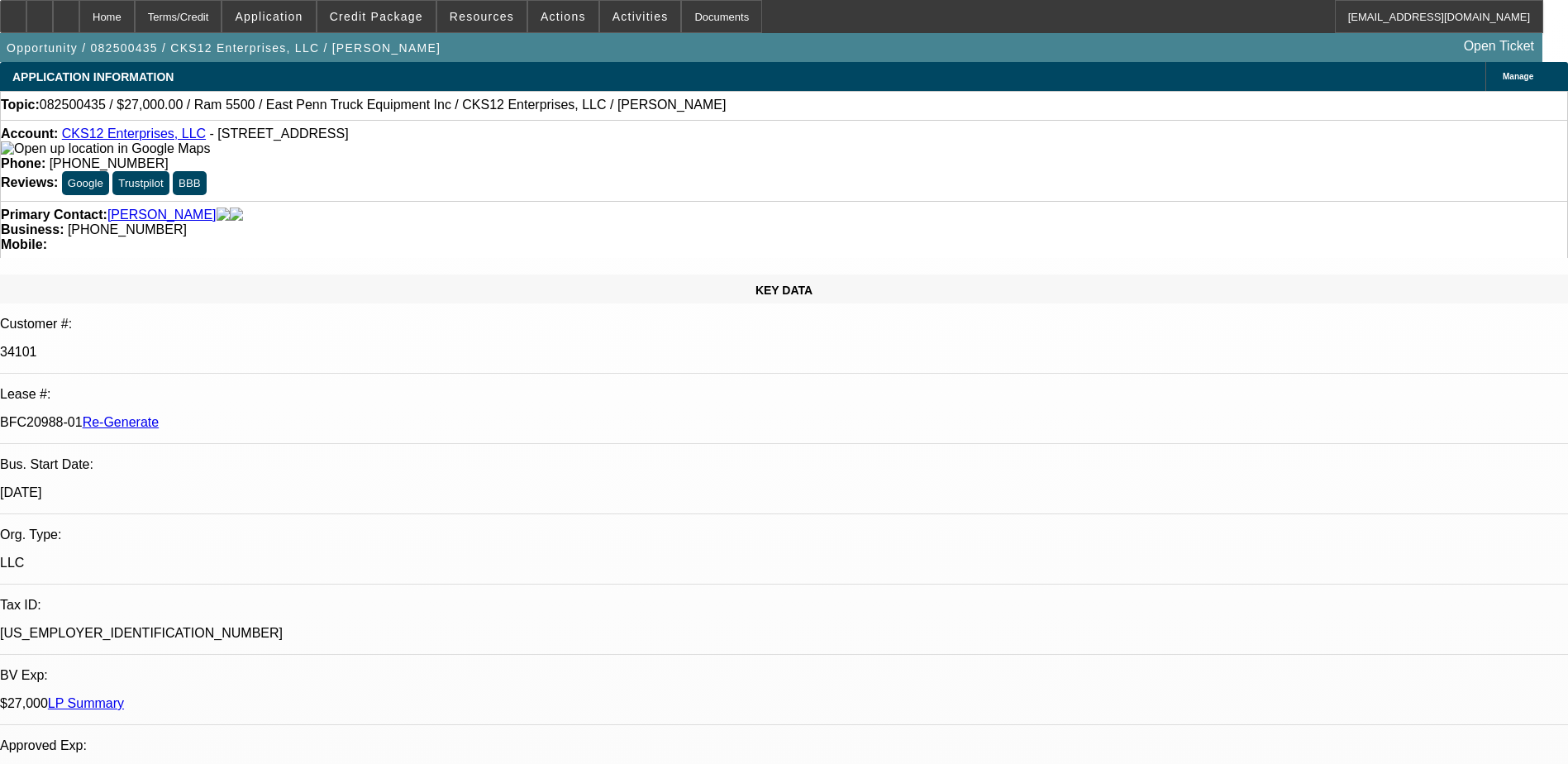
select select "4"
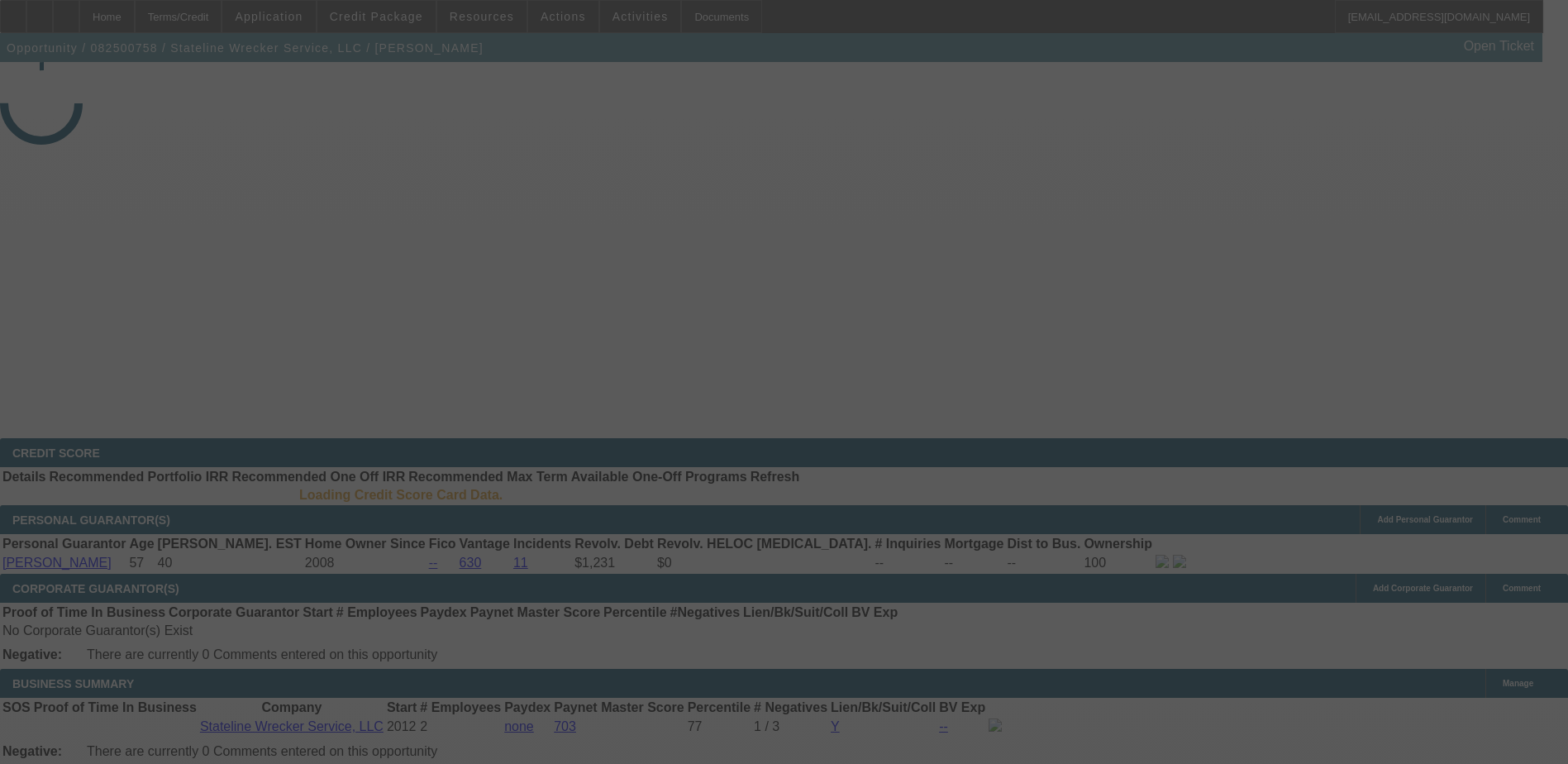
select select "3"
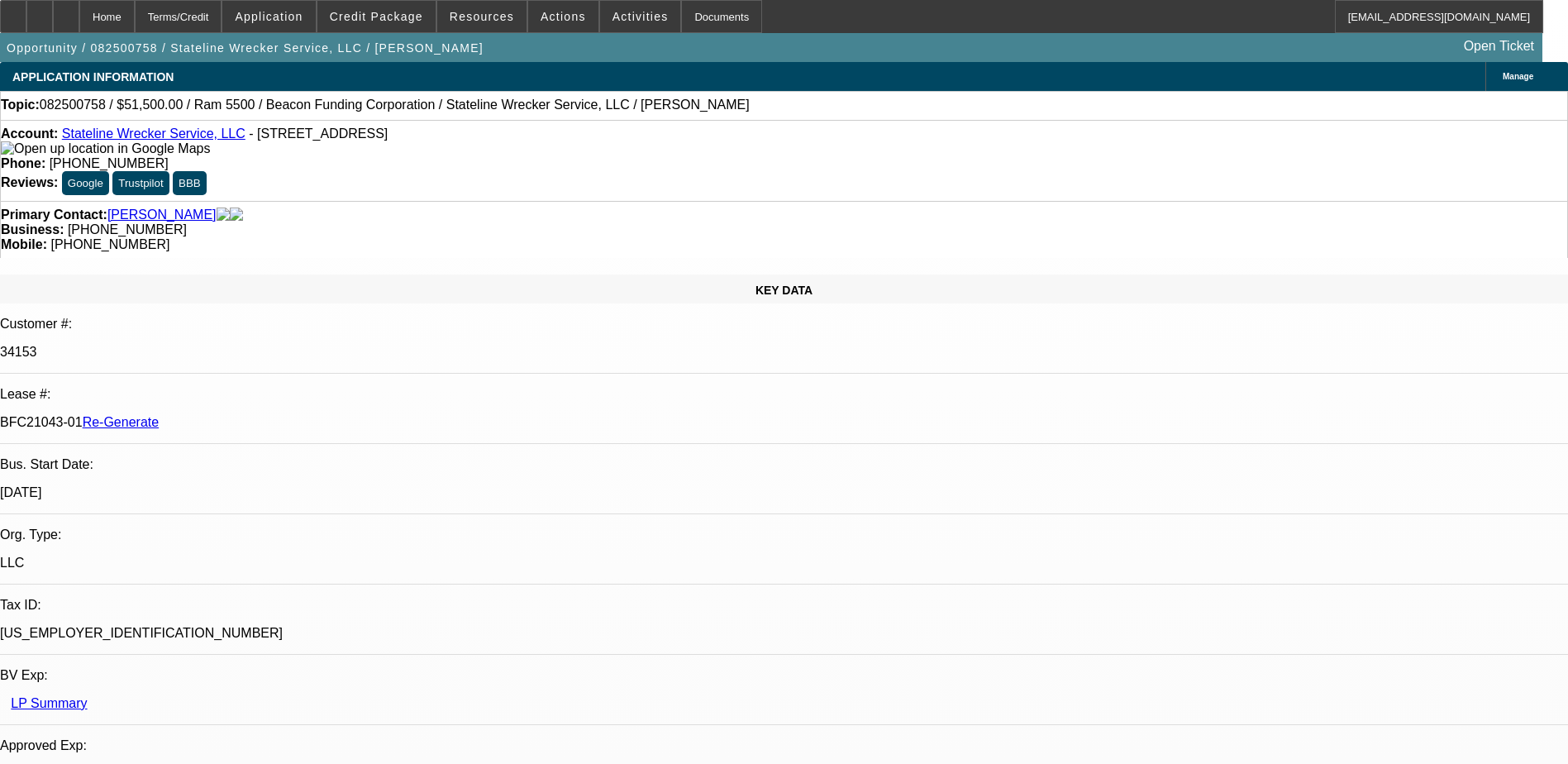
select select "0"
select select "2"
select select "0.1"
select select "4"
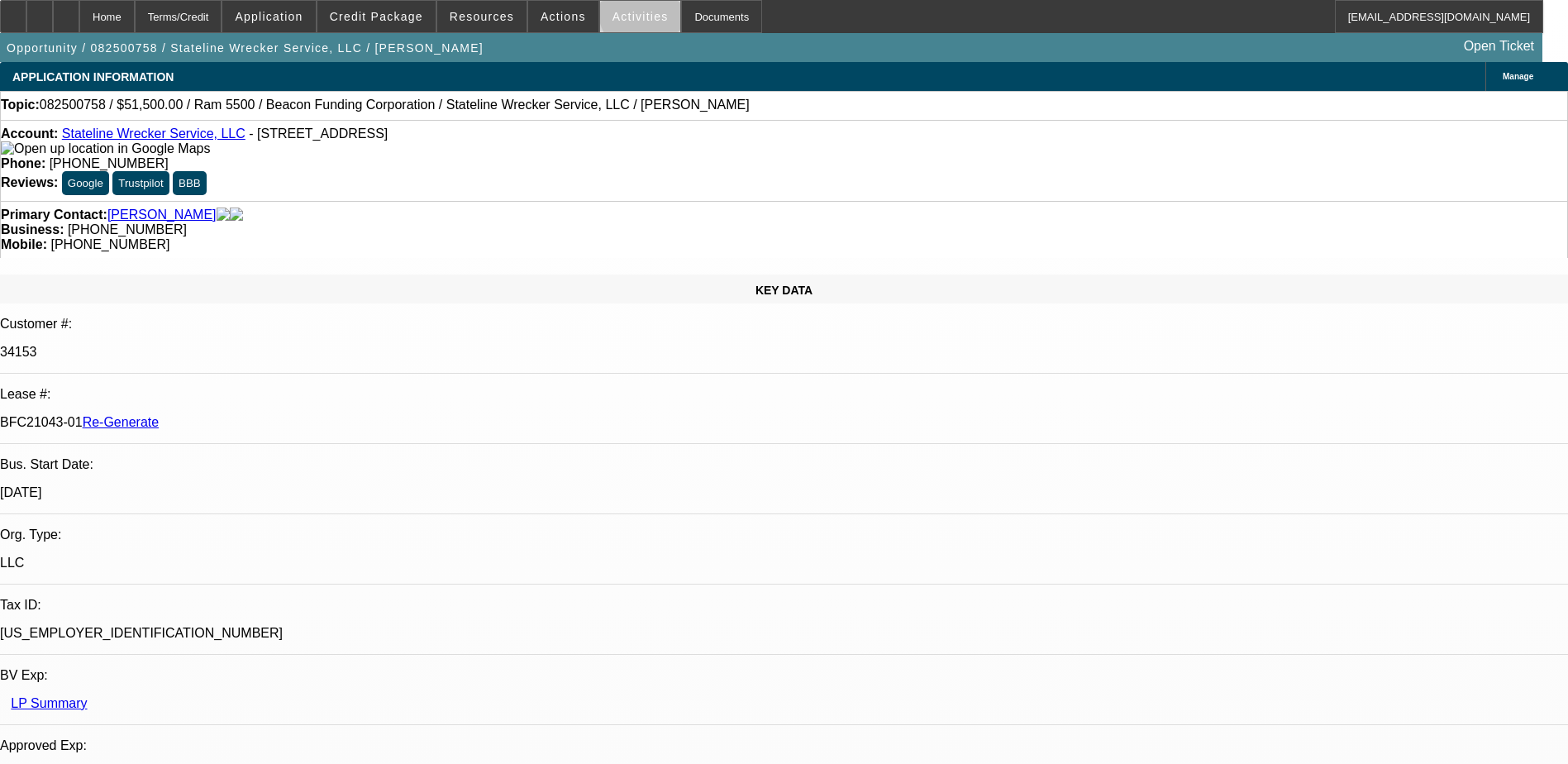
click at [624, 16] on span "Activities" at bounding box center [640, 16] width 56 height 13
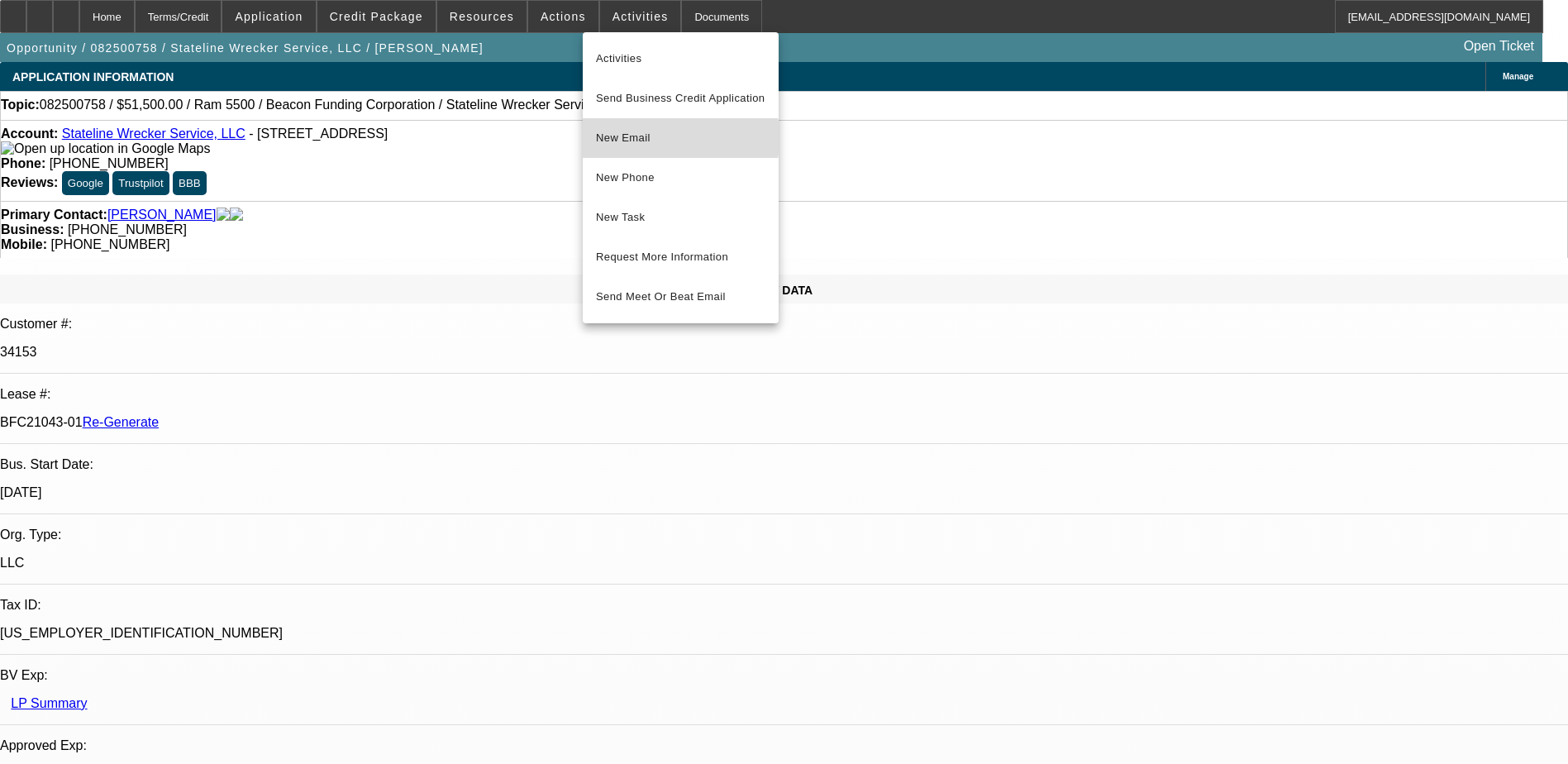
click at [633, 138] on span "New Email" at bounding box center [680, 138] width 169 height 20
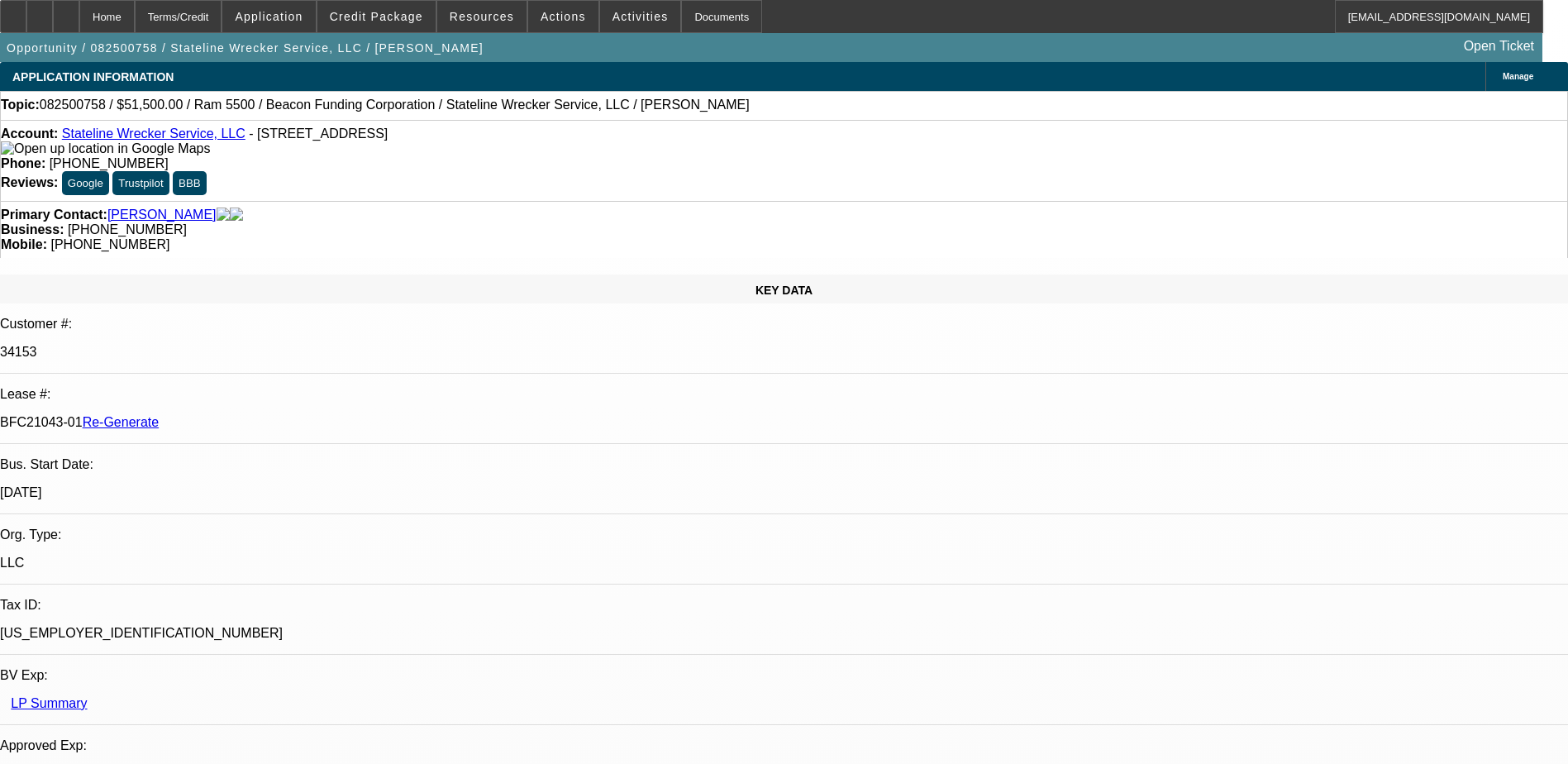
drag, startPoint x: 194, startPoint y: 277, endPoint x: 262, endPoint y: 271, distance: 68.3
click at [262, 415] on div "BFC21043-01 Re-Generate" at bounding box center [784, 422] width 1568 height 15
copy p "BFC21043-01"
